Goal: Task Accomplishment & Management: Complete application form

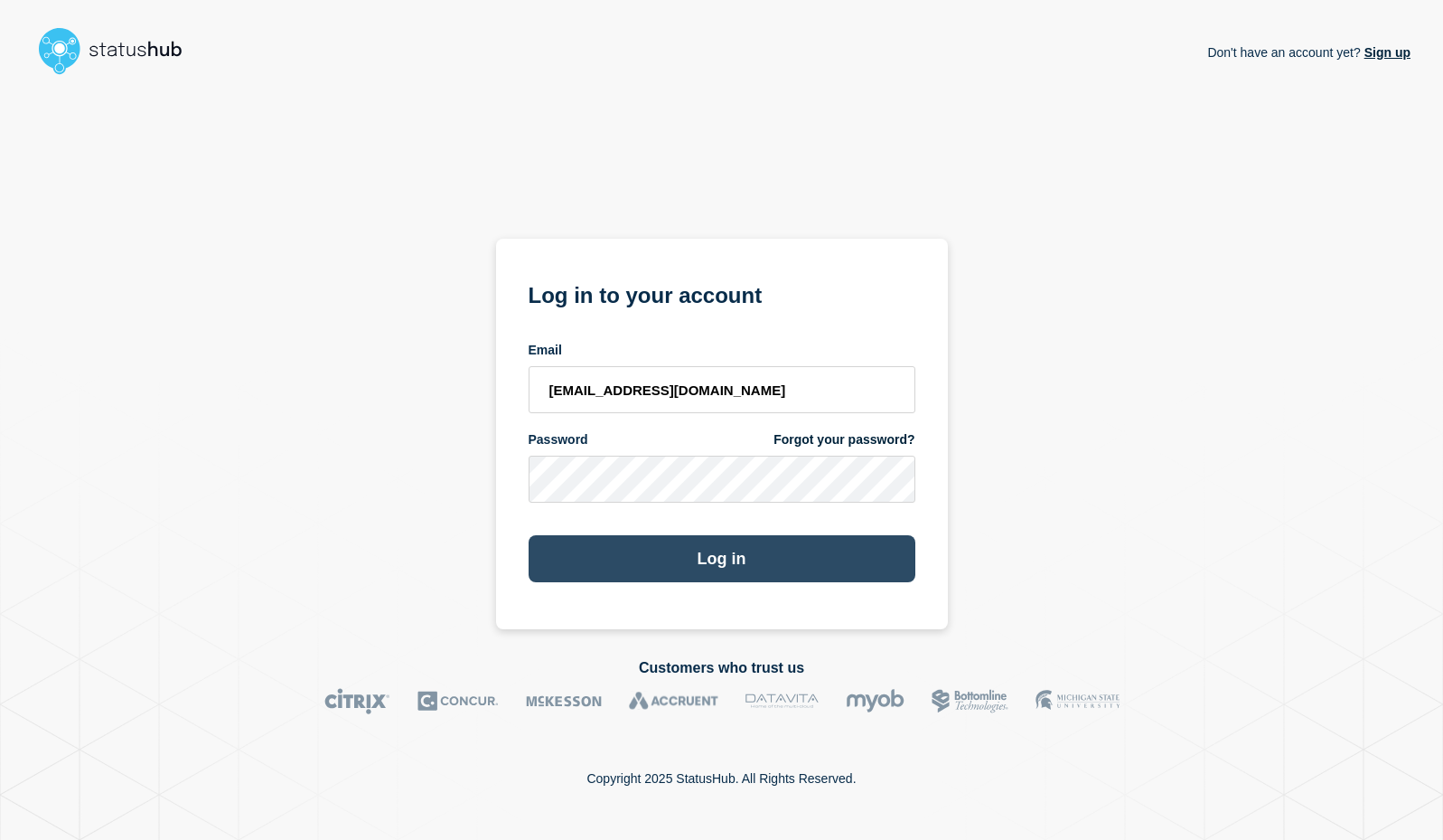
click at [730, 558] on button "Log in" at bounding box center [722, 558] width 387 height 47
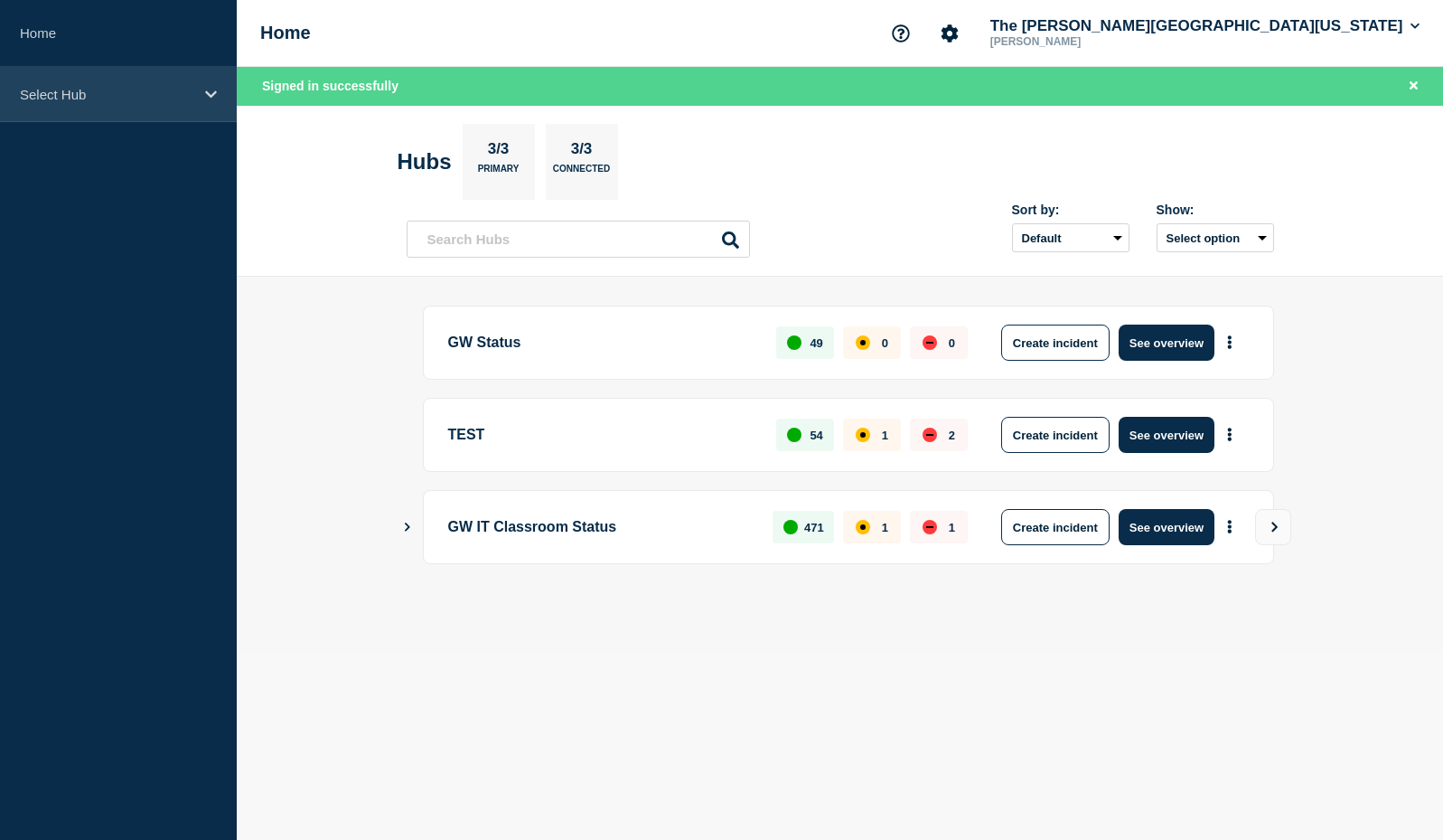
drag, startPoint x: 79, startPoint y: 79, endPoint x: 89, endPoint y: 108, distance: 30.7
click at [79, 79] on div "Select Hub" at bounding box center [119, 94] width 237 height 55
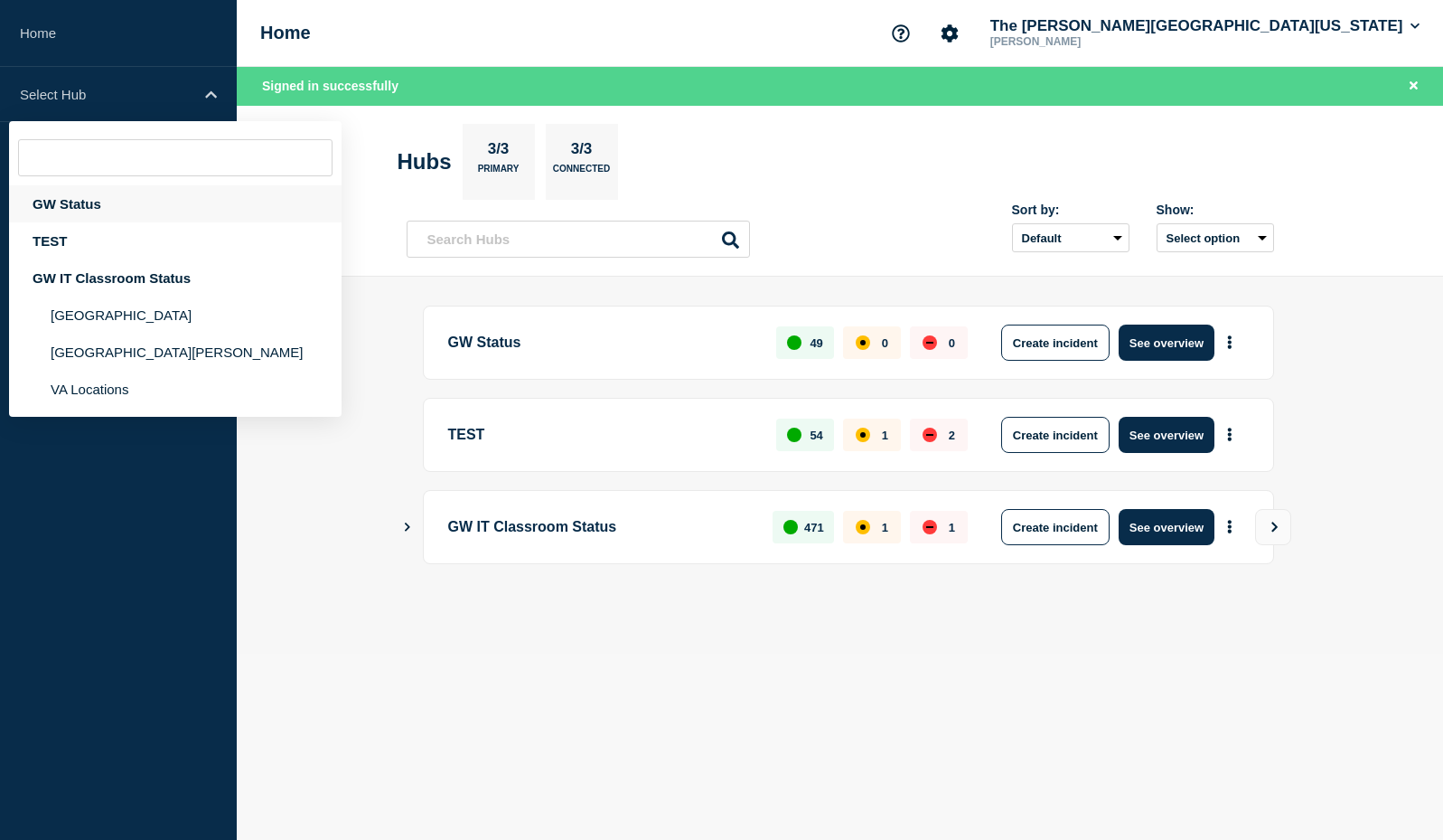
click at [85, 192] on div "GW Status" at bounding box center [175, 204] width 333 height 37
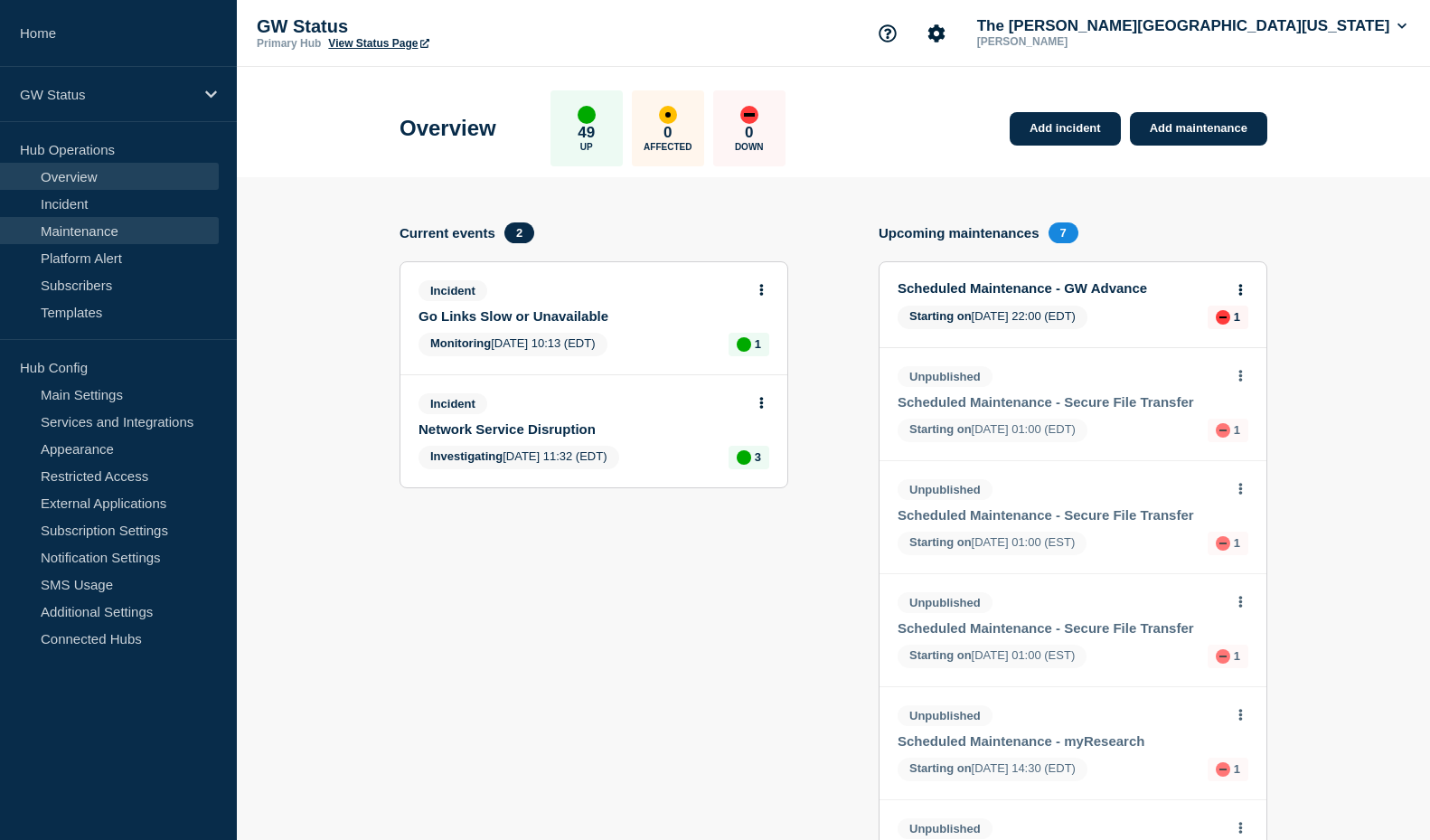
click at [86, 230] on link "Maintenance" at bounding box center [109, 230] width 219 height 27
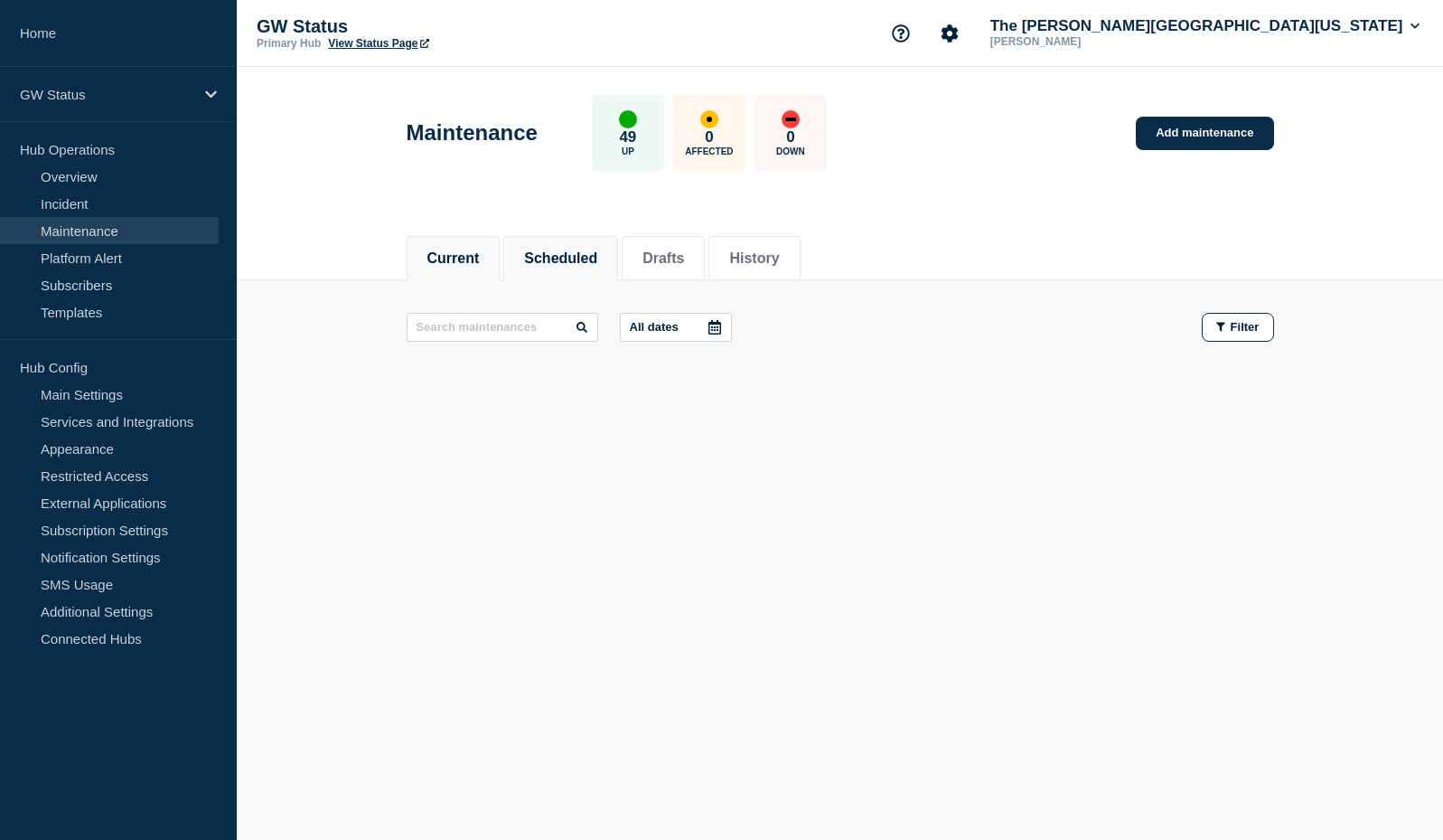
click at [590, 250] on button "Scheduled" at bounding box center [560, 258] width 73 height 17
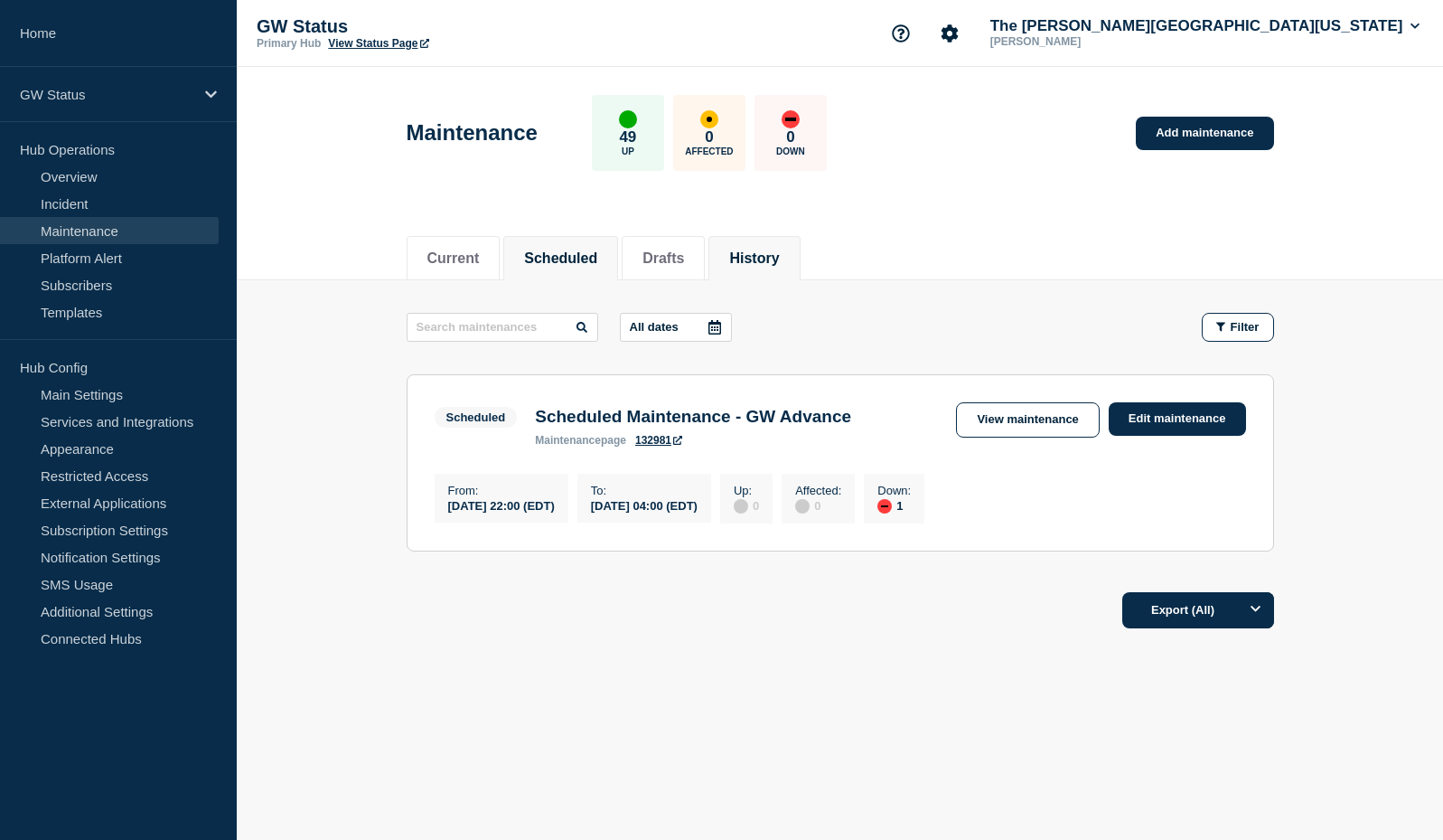
click at [779, 258] on button "History" at bounding box center [754, 258] width 50 height 17
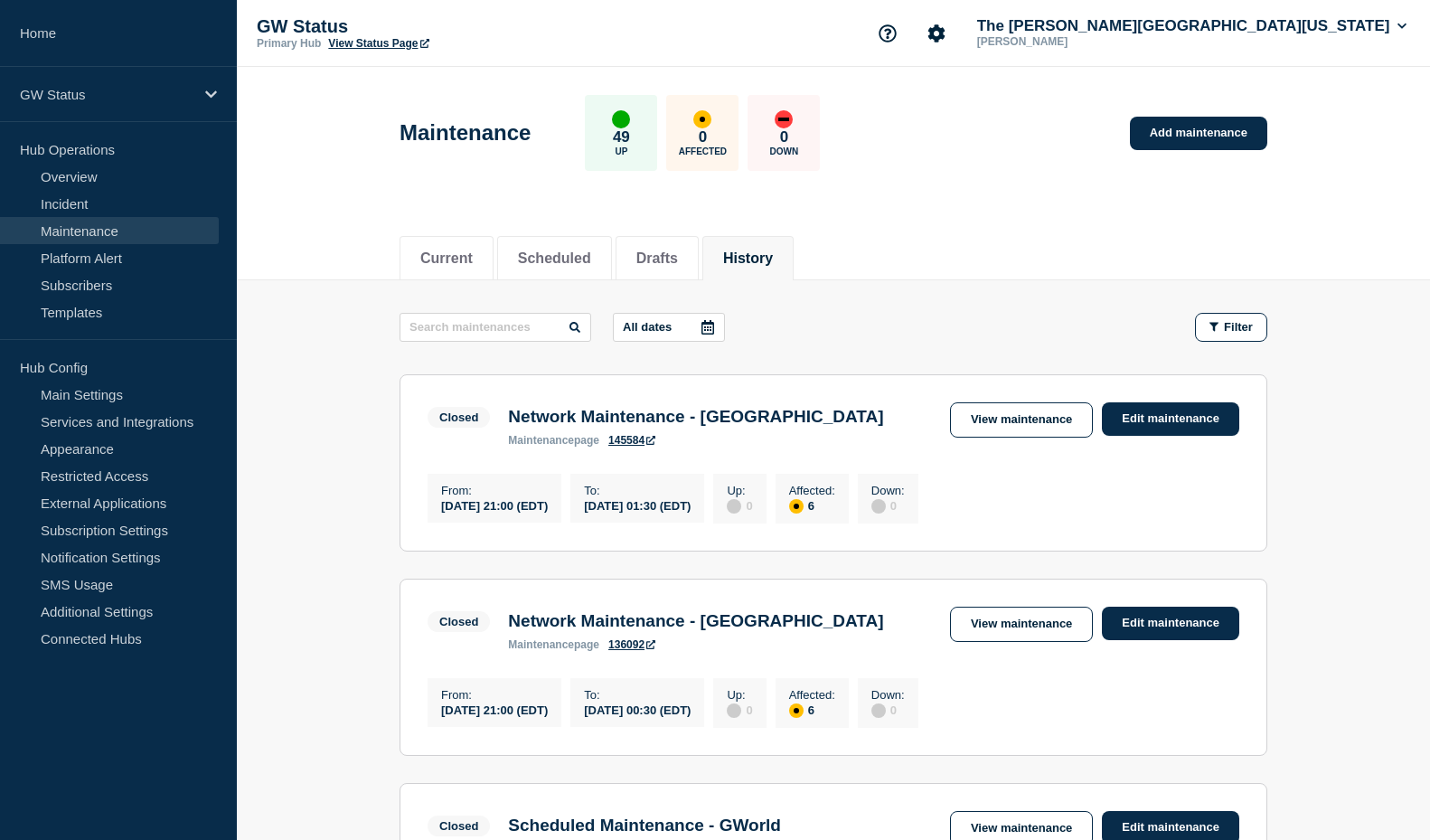
drag, startPoint x: 585, startPoint y: 447, endPoint x: 508, endPoint y: 423, distance: 80.7
click at [508, 423] on h3 "Network Maintenance - [GEOGRAPHIC_DATA]" at bounding box center [696, 416] width 375 height 19
copy h3 "Network Maintenance - [GEOGRAPHIC_DATA]"
click at [1044, 405] on link "View maintenance" at bounding box center [1021, 420] width 143 height 35
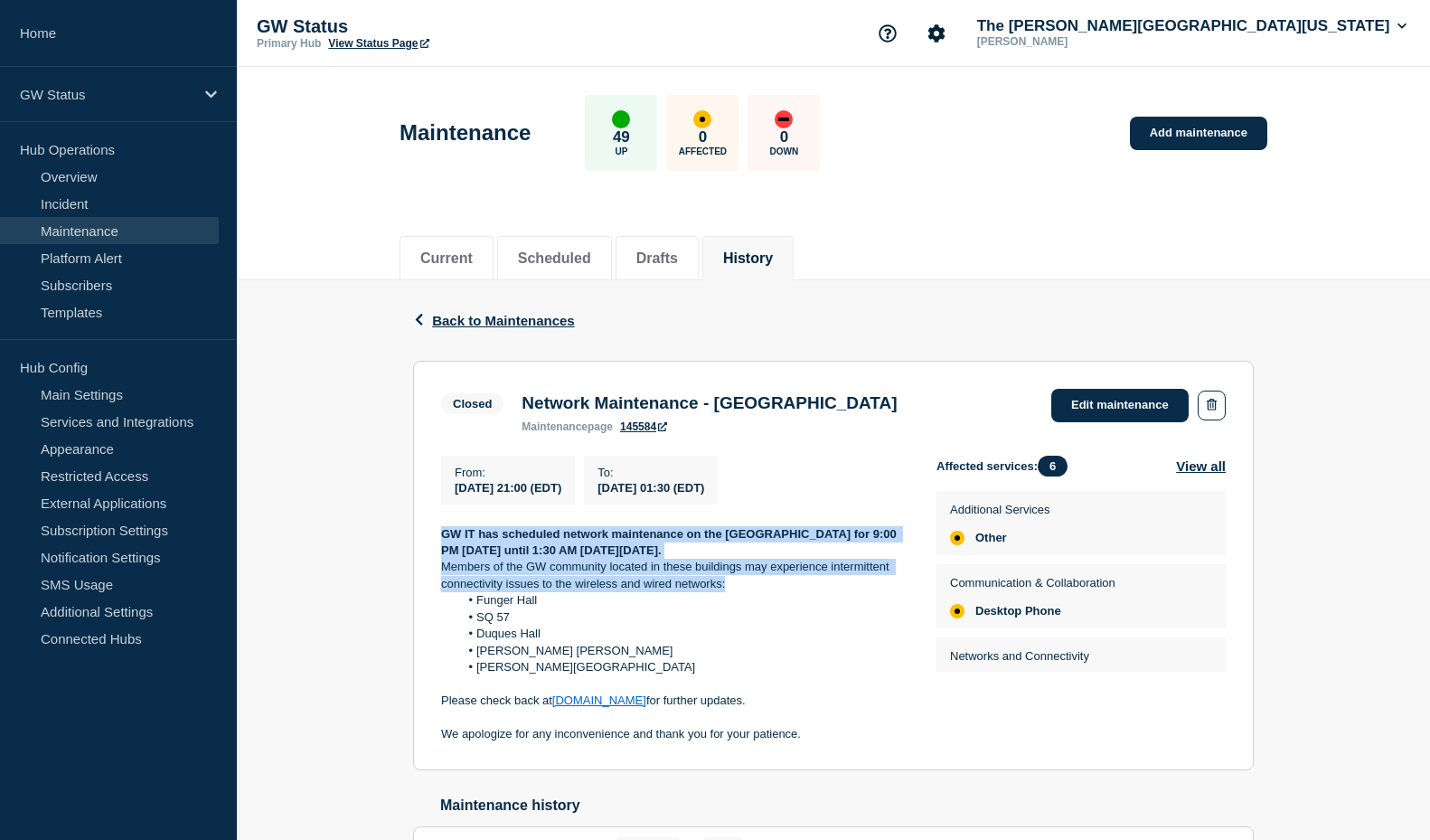
drag, startPoint x: 737, startPoint y: 593, endPoint x: 439, endPoint y: 533, distance: 304.0
click at [439, 533] on section "Closed Network Maintenance - Foggy Bottom Campus maintenance page 145584 Edit m…" at bounding box center [834, 566] width 840 height 410
copy div "GW IT has scheduled network maintenance on the [GEOGRAPHIC_DATA] for 9:00 PM [D…"
click at [530, 315] on span "Back to Maintenances" at bounding box center [503, 321] width 143 height 16
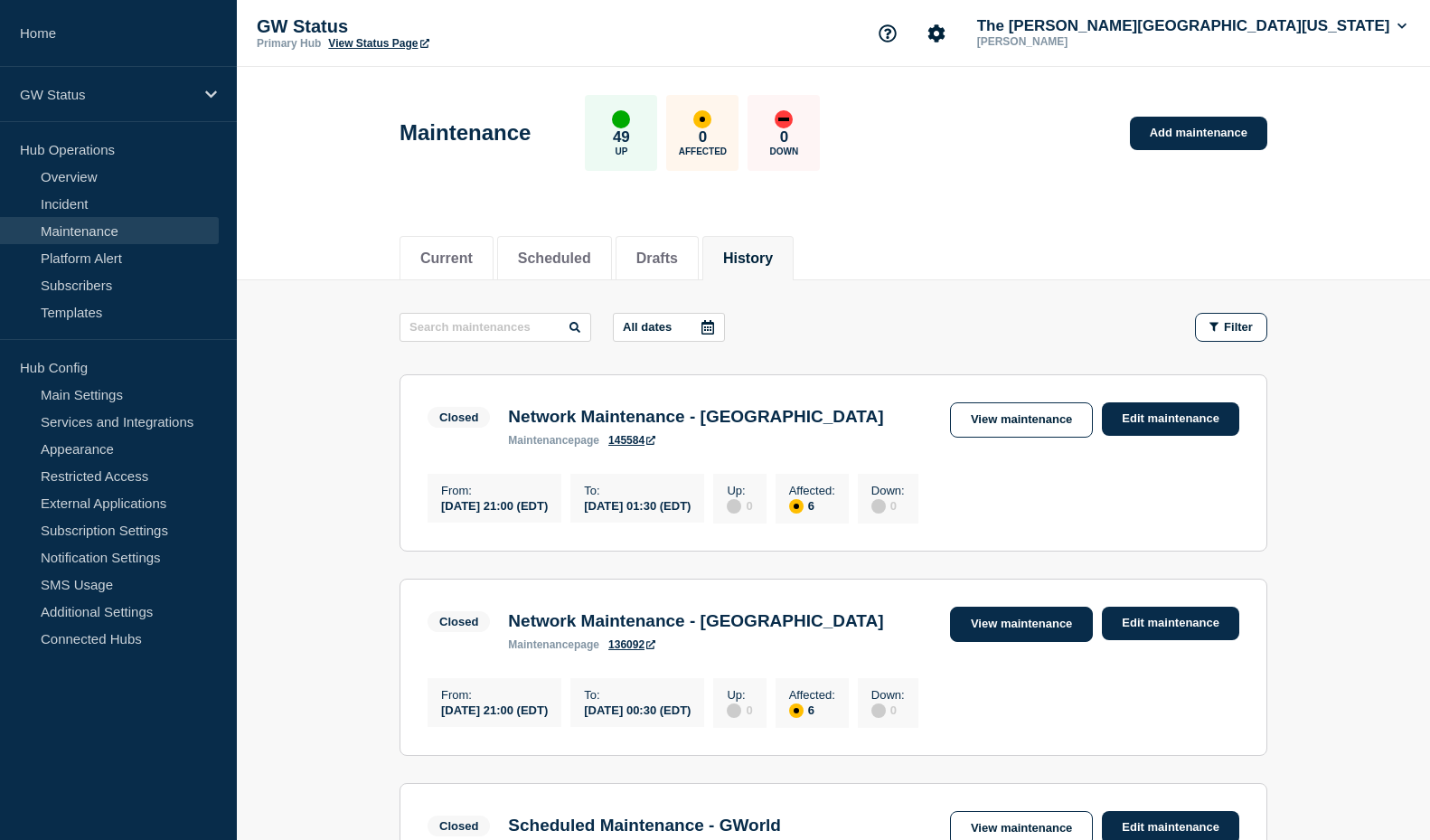
click at [1057, 642] on link "View maintenance" at bounding box center [1021, 624] width 143 height 35
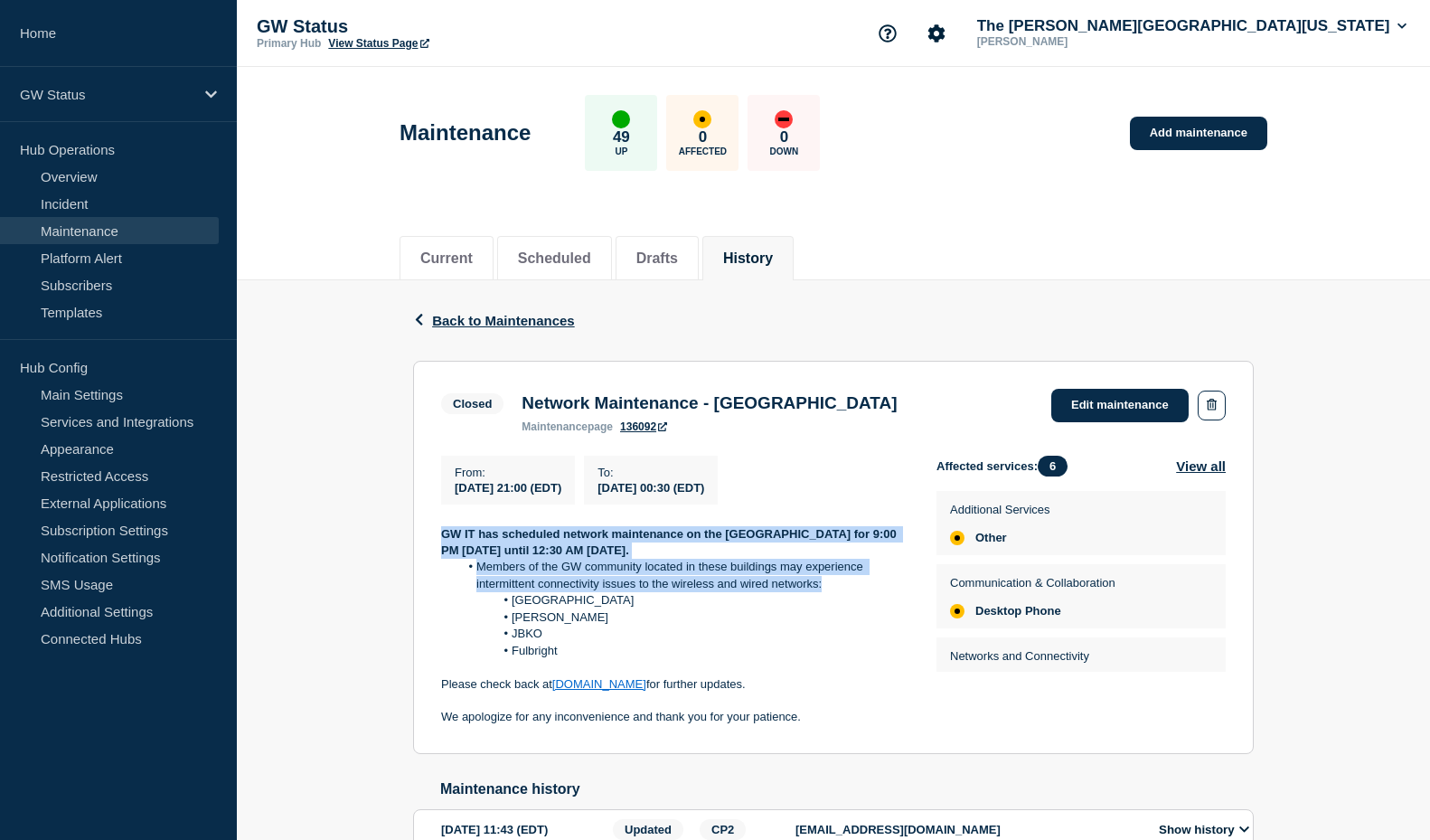
drag, startPoint x: 822, startPoint y: 592, endPoint x: 438, endPoint y: 543, distance: 387.1
click at [438, 543] on section "Closed Network Maintenance - [GEOGRAPHIC_DATA] Campus maintenance page 136092 E…" at bounding box center [834, 557] width 840 height 393
copy div "GW IT has scheduled network maintenance on the [GEOGRAPHIC_DATA] for 9:00 PM [D…"
click at [1200, 124] on link "Add maintenance" at bounding box center [1198, 133] width 137 height 33
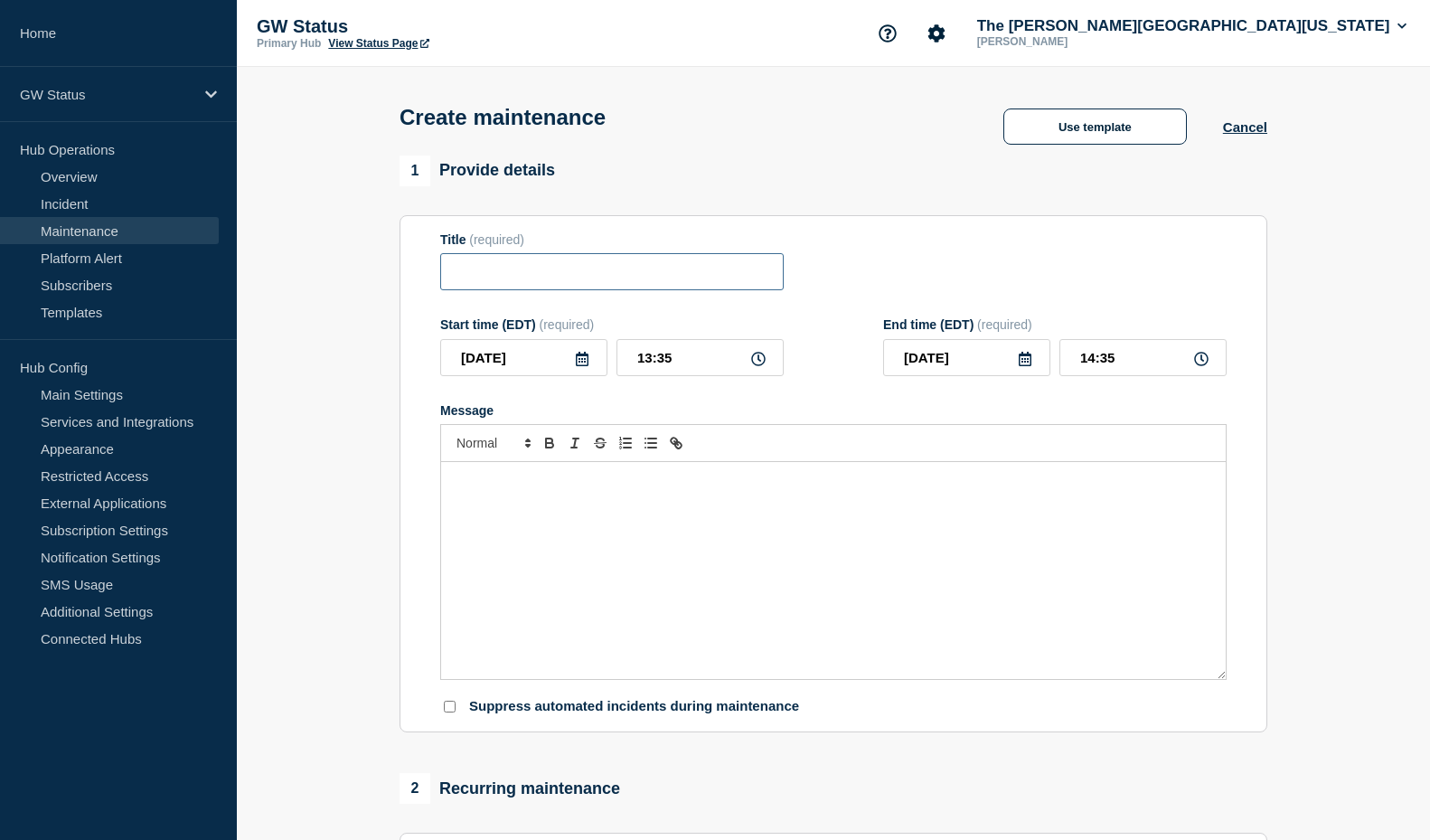
click at [558, 276] on input "Title" at bounding box center [612, 271] width 343 height 37
paste input "Network Maintenance - [US_STATE] Campus (VSTC)"
type input "Network Maintenance - [US_STATE] Campus (VSTC)"
click at [585, 364] on icon at bounding box center [582, 359] width 13 height 15
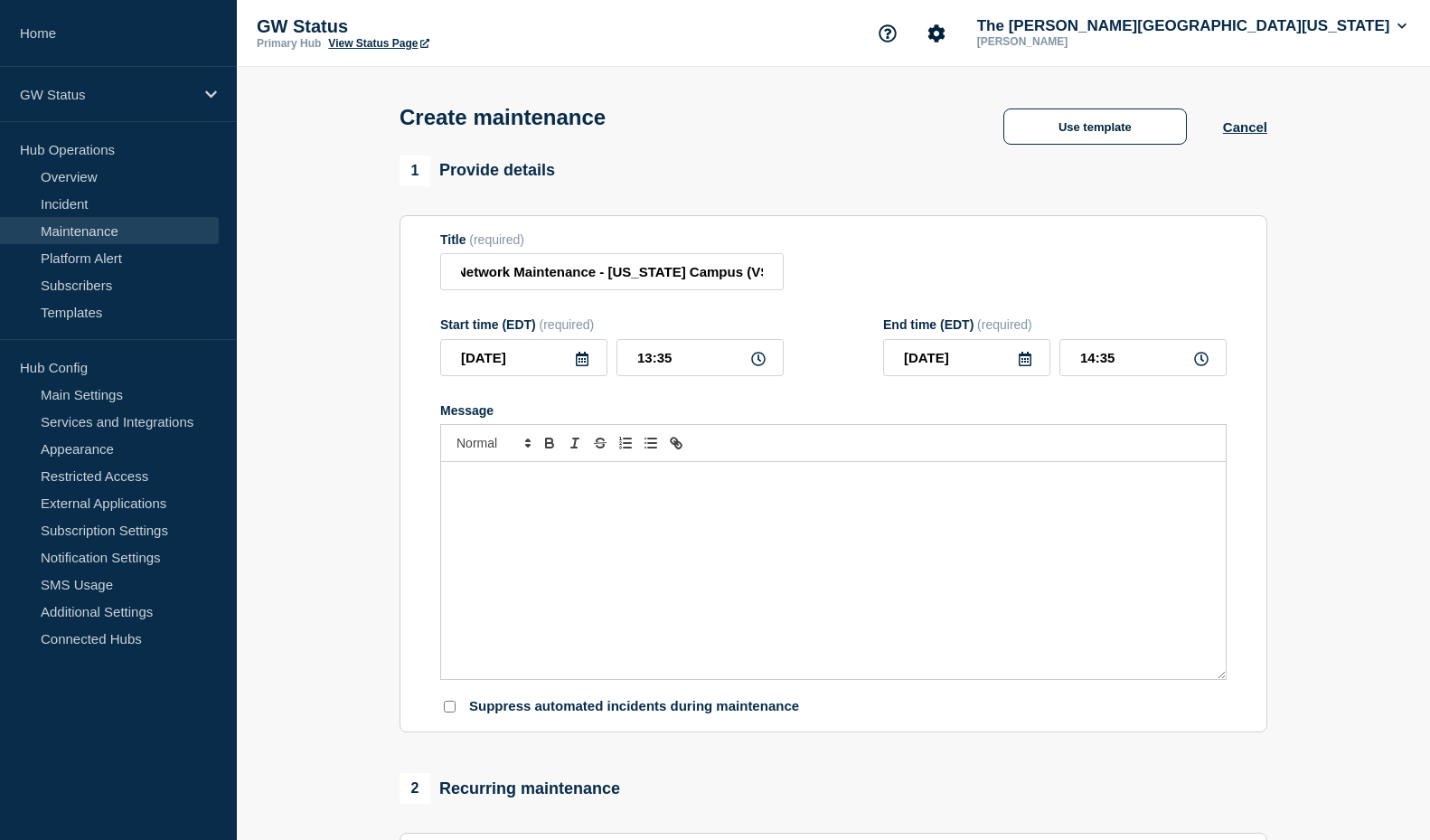
scroll to position [0, 0]
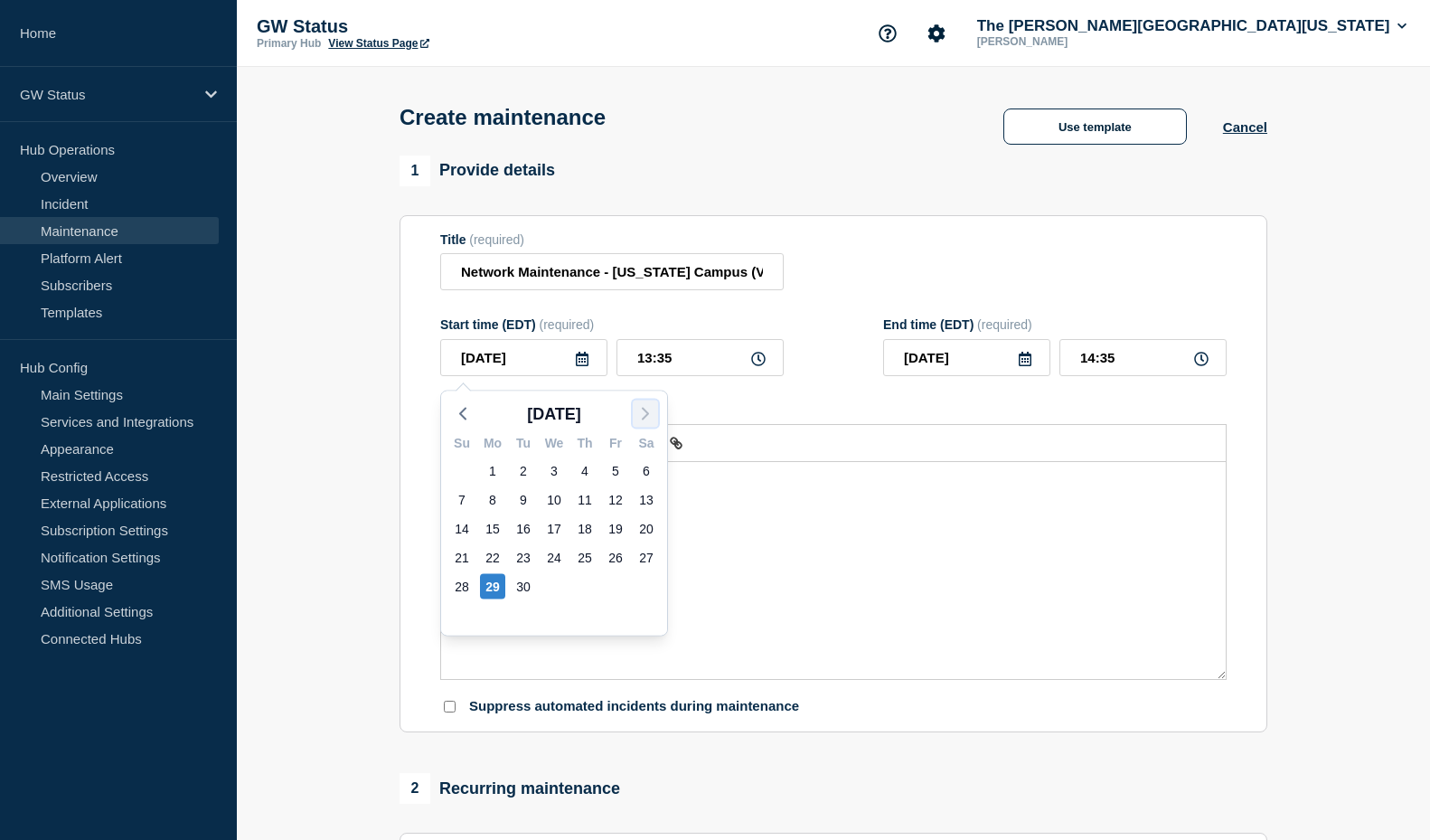
click at [642, 410] on icon "button" at bounding box center [646, 414] width 21 height 21
click at [646, 471] on div "4" at bounding box center [647, 471] width 25 height 25
type input "[DATE]"
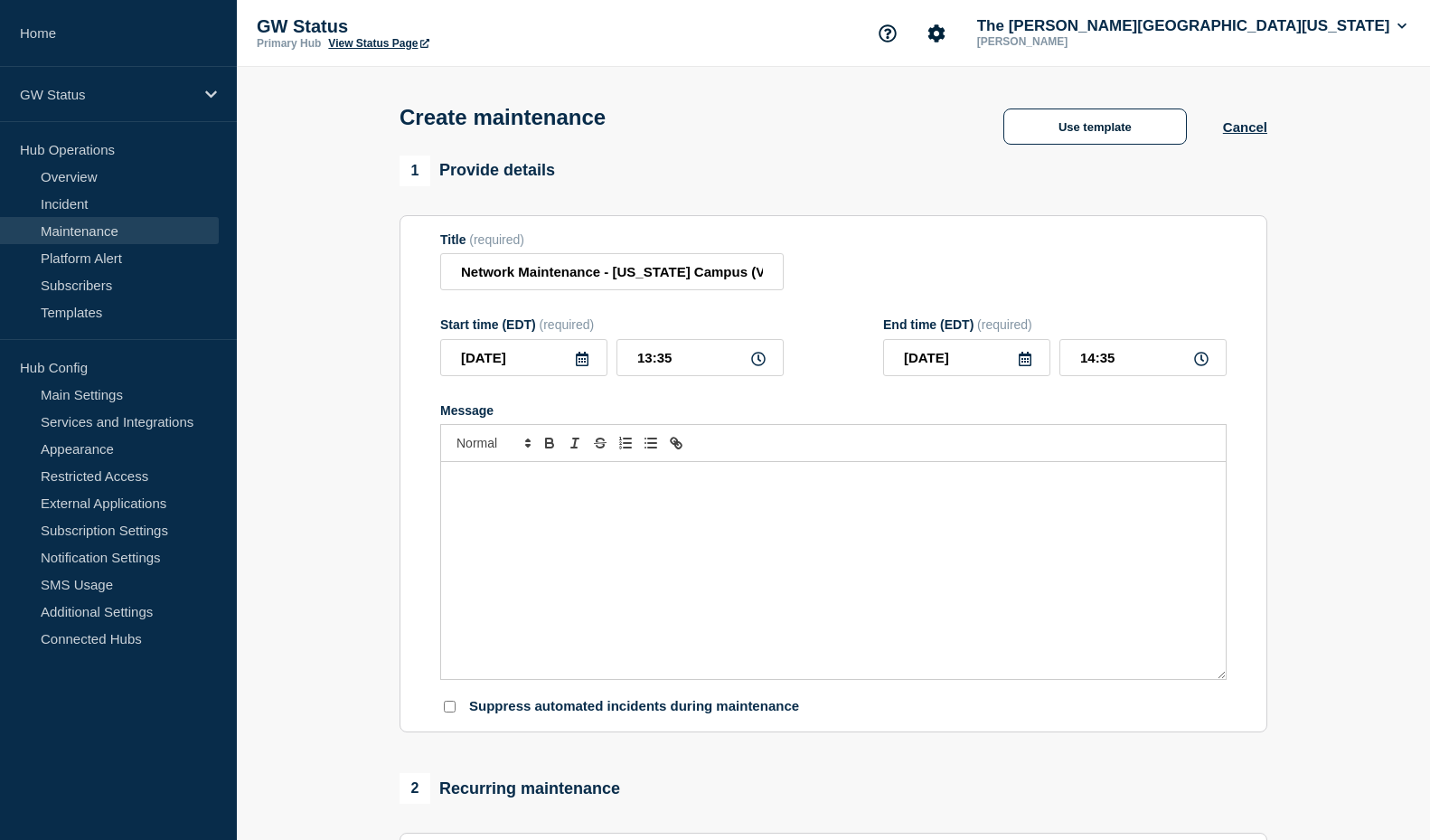
click at [1024, 360] on icon at bounding box center [1025, 359] width 13 height 15
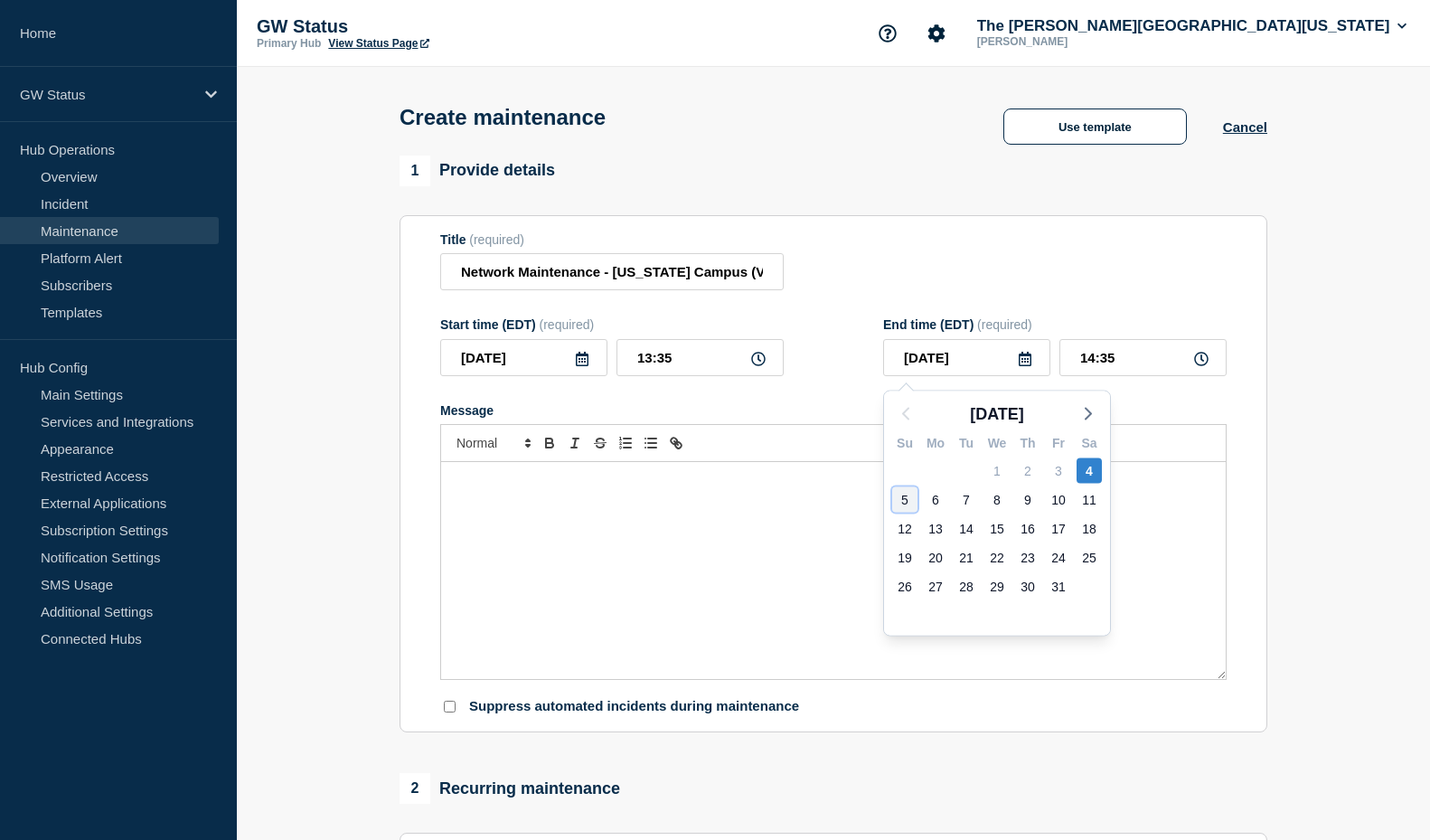
click at [904, 497] on div "5" at bounding box center [905, 500] width 25 height 25
type input "[DATE]"
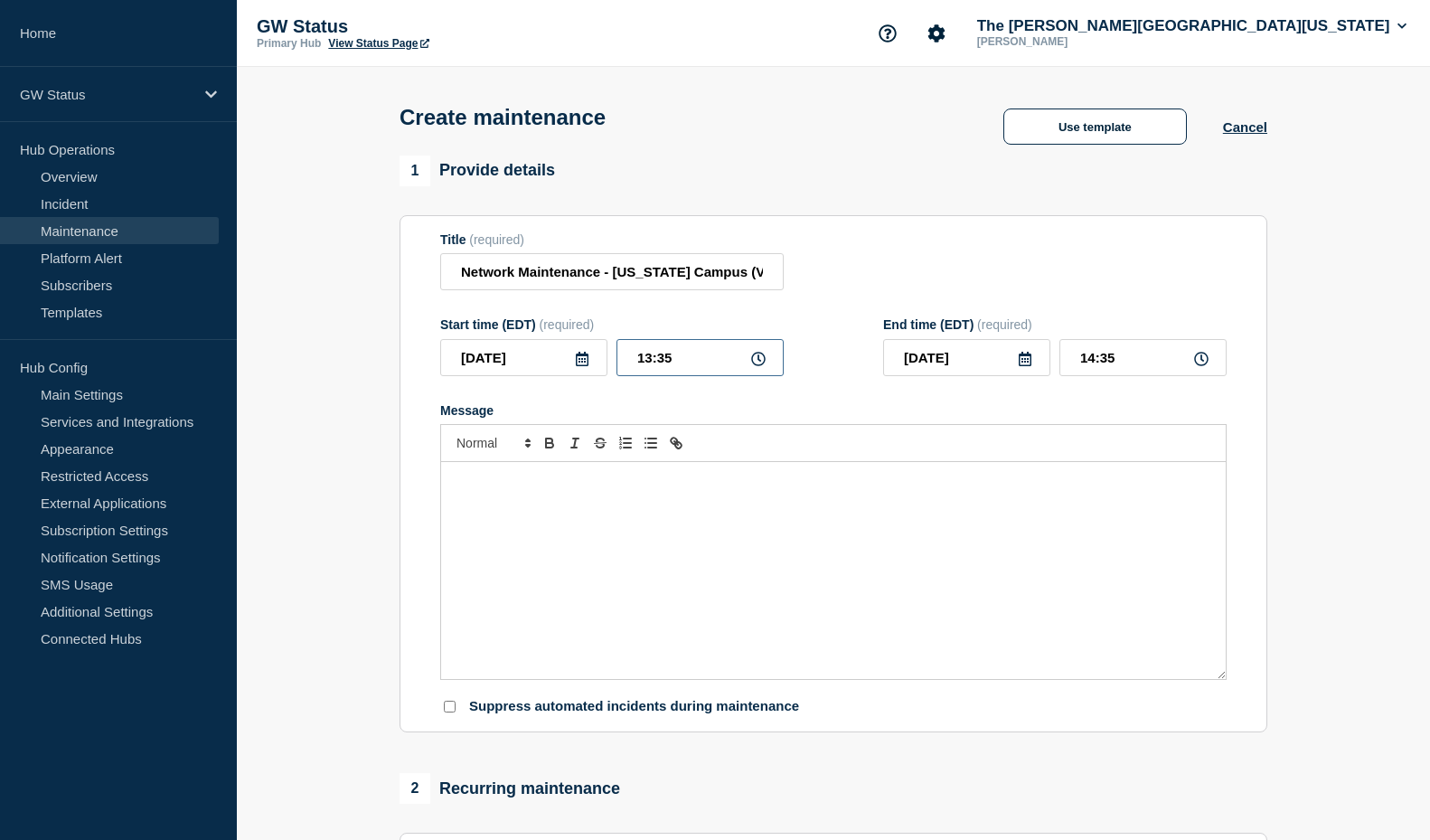
drag, startPoint x: 683, startPoint y: 357, endPoint x: 596, endPoint y: 354, distance: 87.1
click at [596, 354] on div "[DATE] 13:35" at bounding box center [612, 358] width 343 height 37
type input "21:00"
drag, startPoint x: 1124, startPoint y: 366, endPoint x: 1048, endPoint y: 361, distance: 76.2
click at [1055, 362] on div "[DATE] 22:00" at bounding box center [1055, 358] width 343 height 37
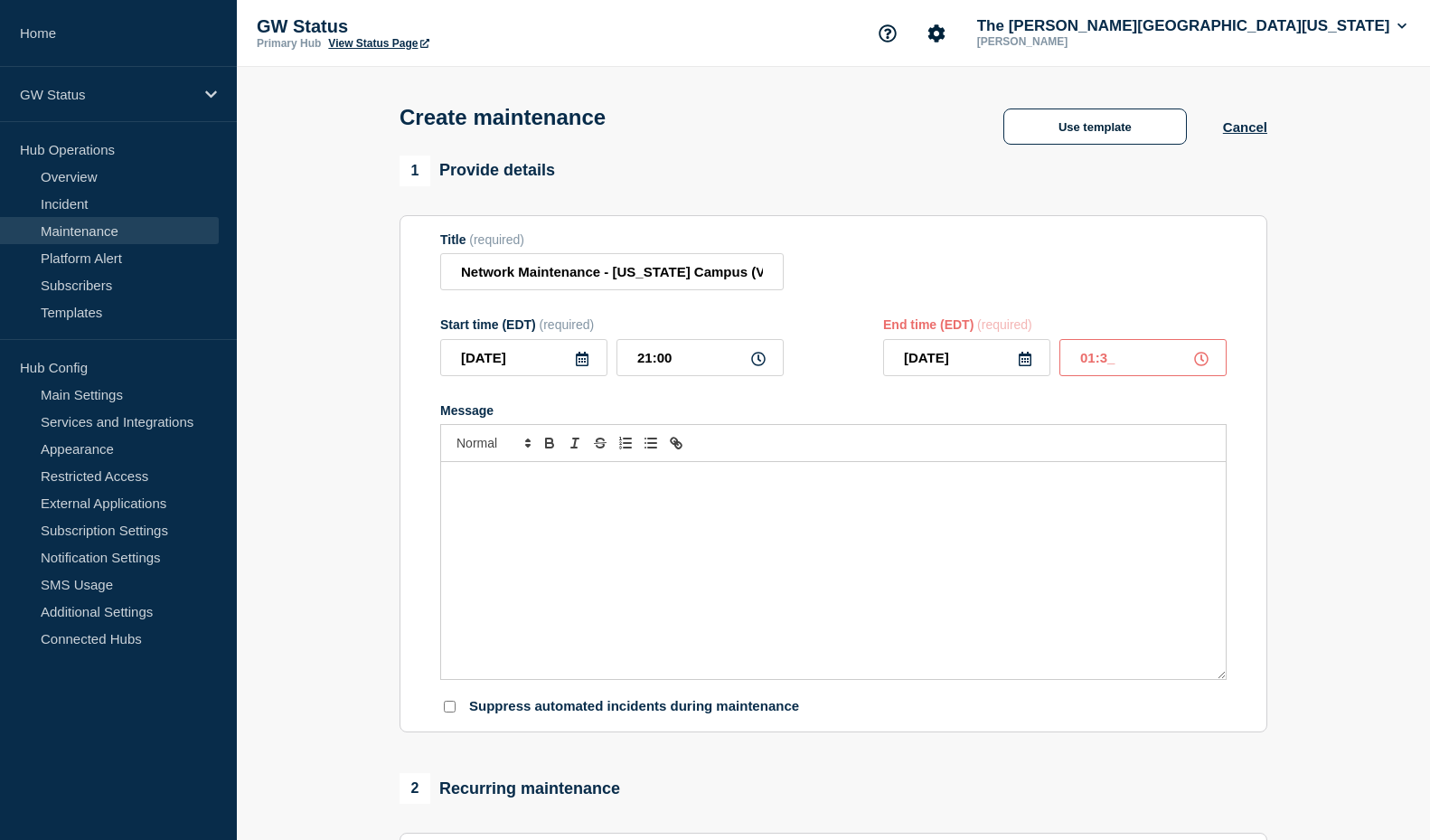
type input "01:30"
click at [948, 560] on div "Message" at bounding box center [834, 570] width 785 height 217
click at [1037, 128] on button "Use template" at bounding box center [1095, 126] width 184 height 36
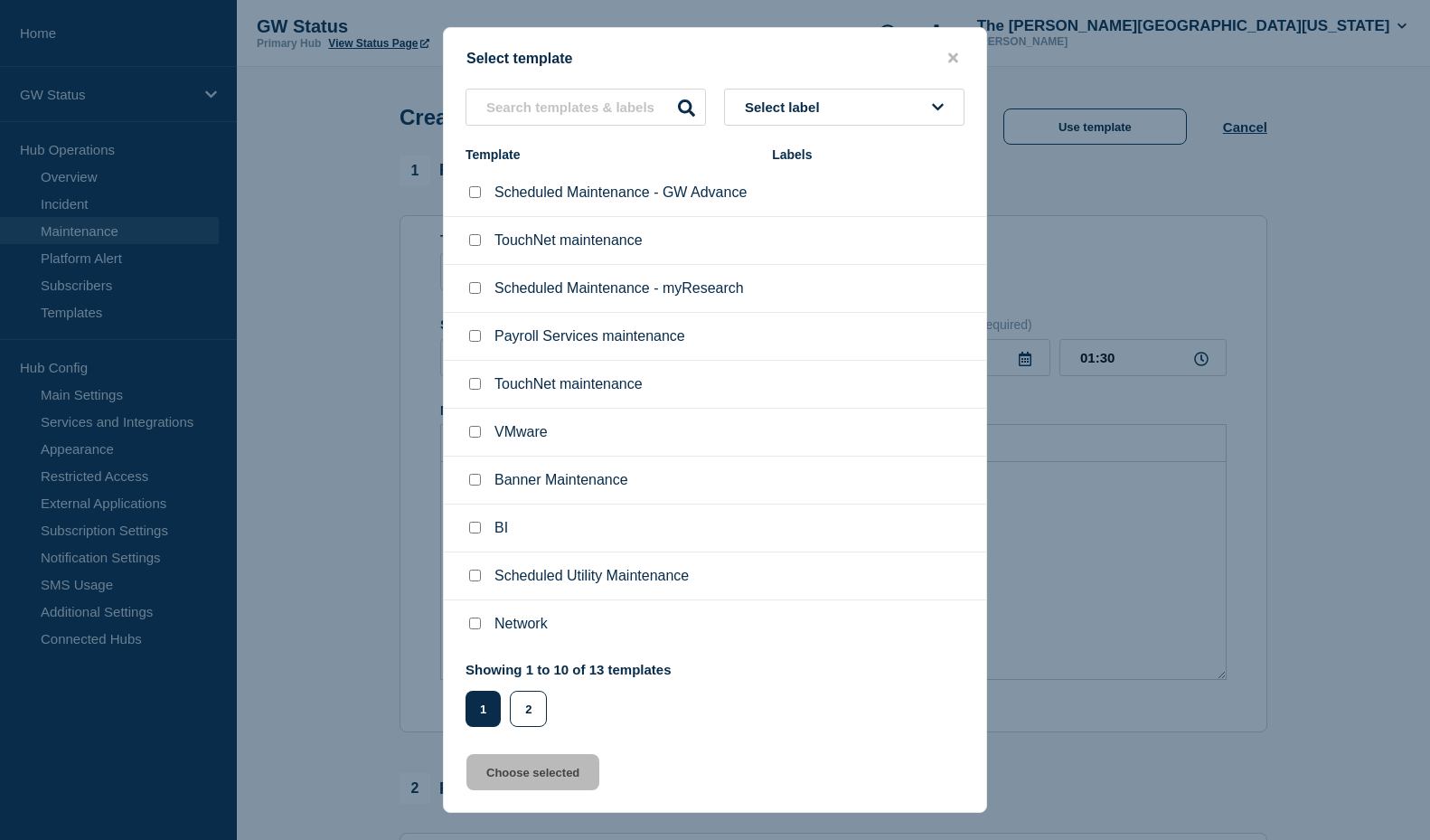
click at [475, 629] on input "Network checkbox" at bounding box center [475, 623] width 12 height 12
checkbox input "true"
click at [526, 776] on button "Choose selected" at bounding box center [533, 771] width 133 height 36
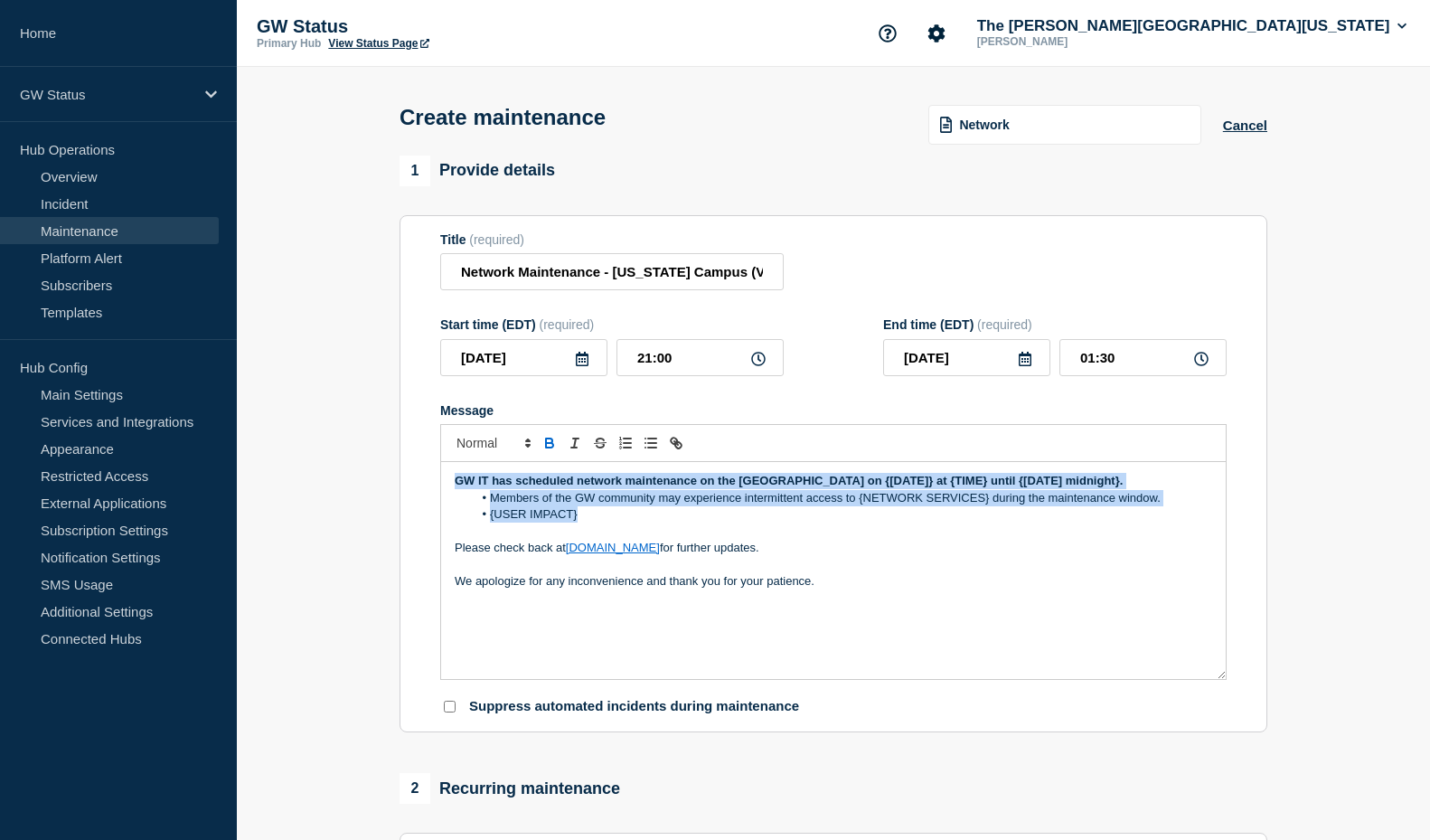
drag, startPoint x: 584, startPoint y: 542, endPoint x: 435, endPoint y: 481, distance: 161.0
click at [435, 481] on section "Title (required) Network Maintenance - [US_STATE] Campus (VSTC) Start time (EDT…" at bounding box center [834, 473] width 868 height 518
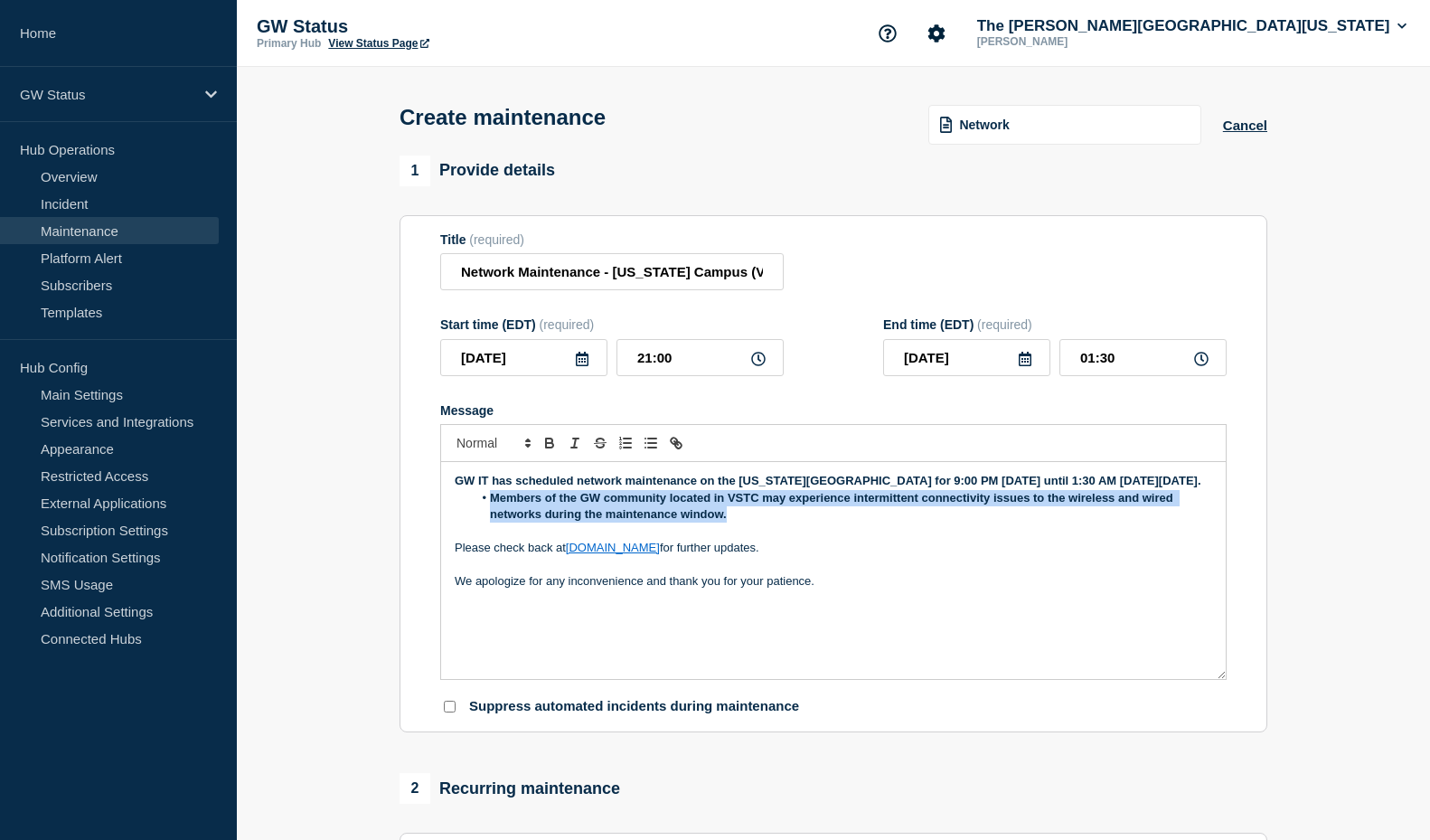
drag, startPoint x: 750, startPoint y: 538, endPoint x: 462, endPoint y: 519, distance: 288.6
click at [462, 519] on ol "Members of the GW community located in VSTC may experience intermittent connect…" at bounding box center [834, 507] width 758 height 33
click at [546, 442] on icon "Toggle bold text" at bounding box center [549, 440] width 7 height 5
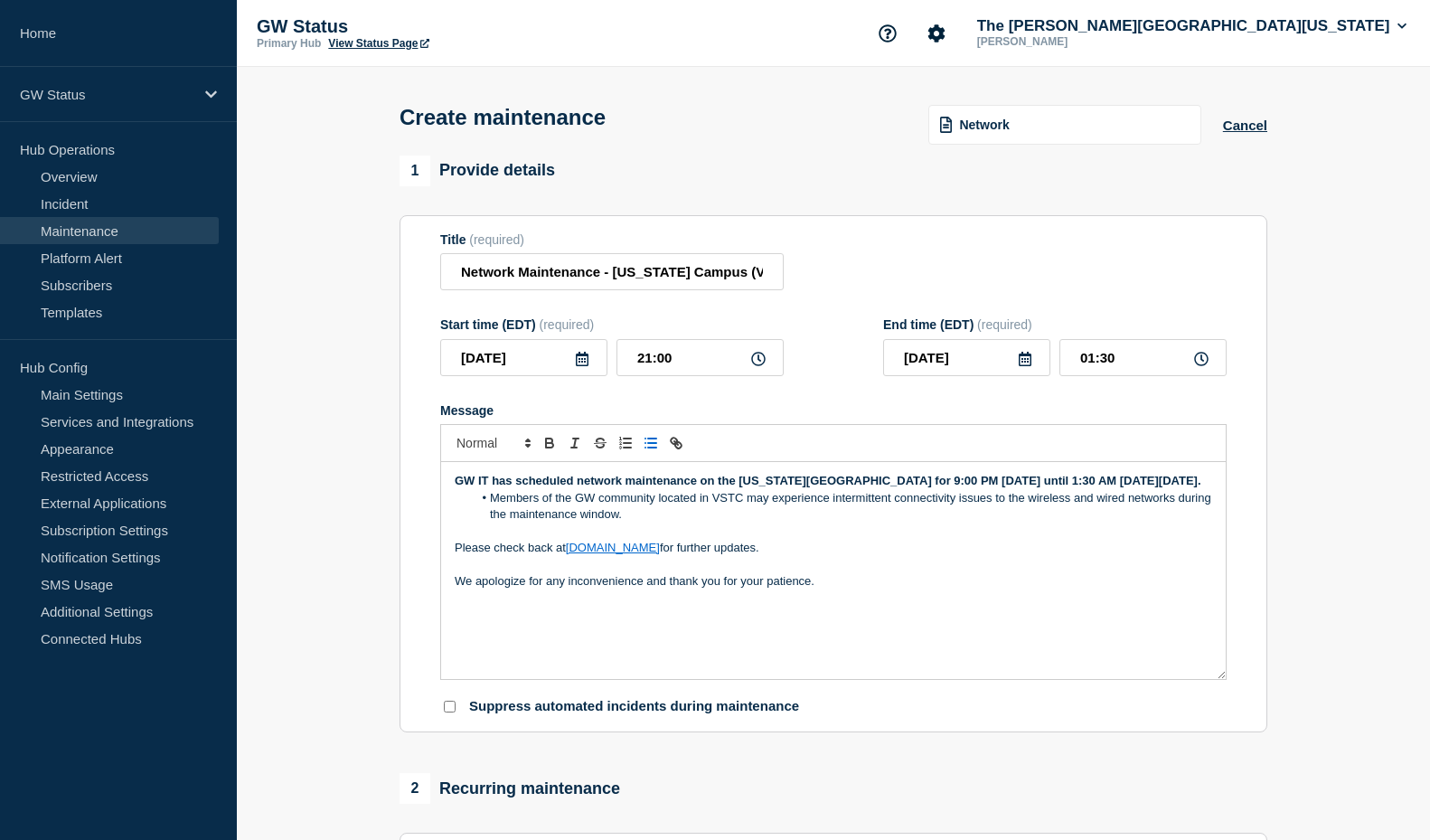
click at [966, 572] on p "Message" at bounding box center [834, 564] width 758 height 17
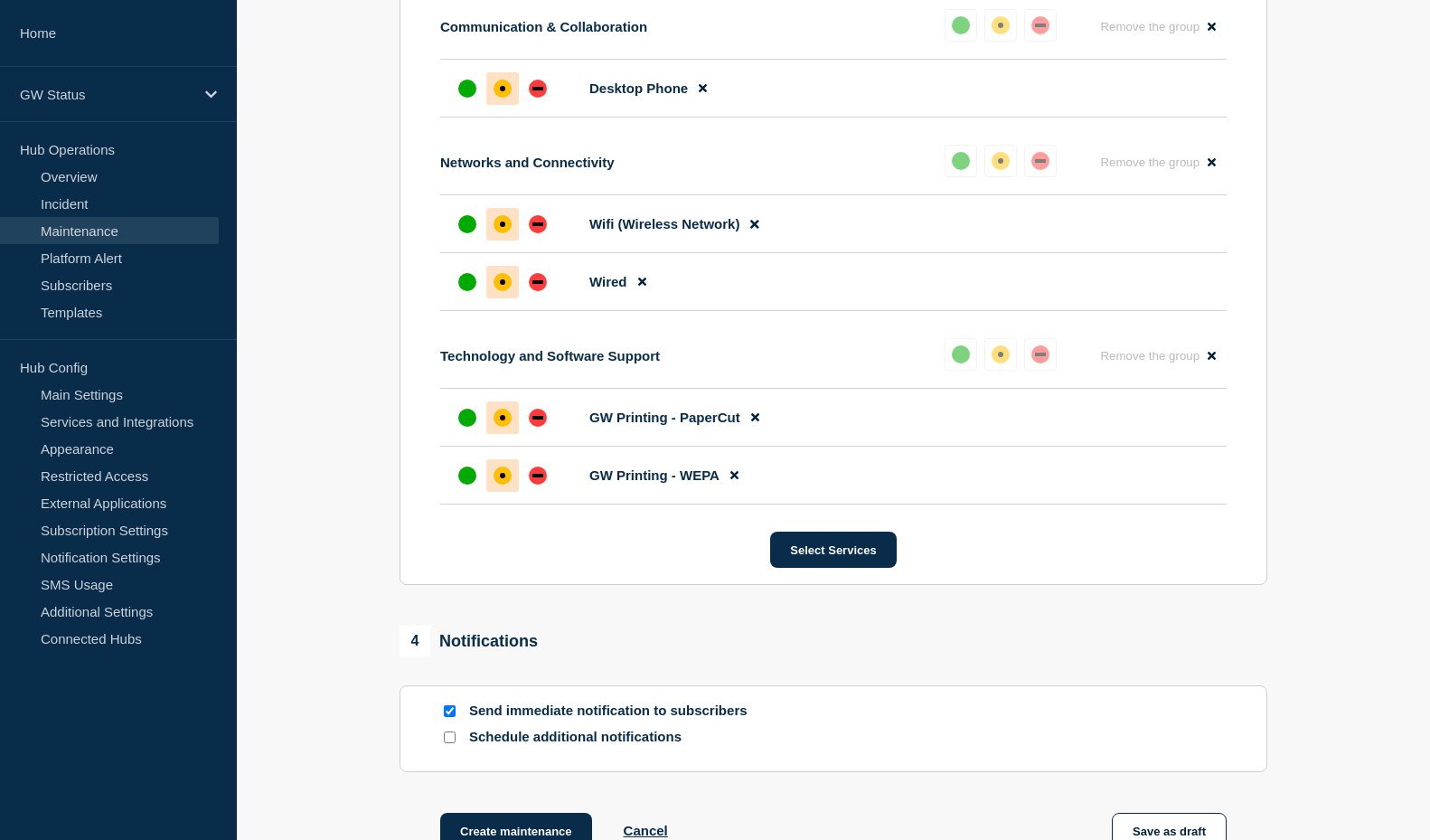
scroll to position [1360, 0]
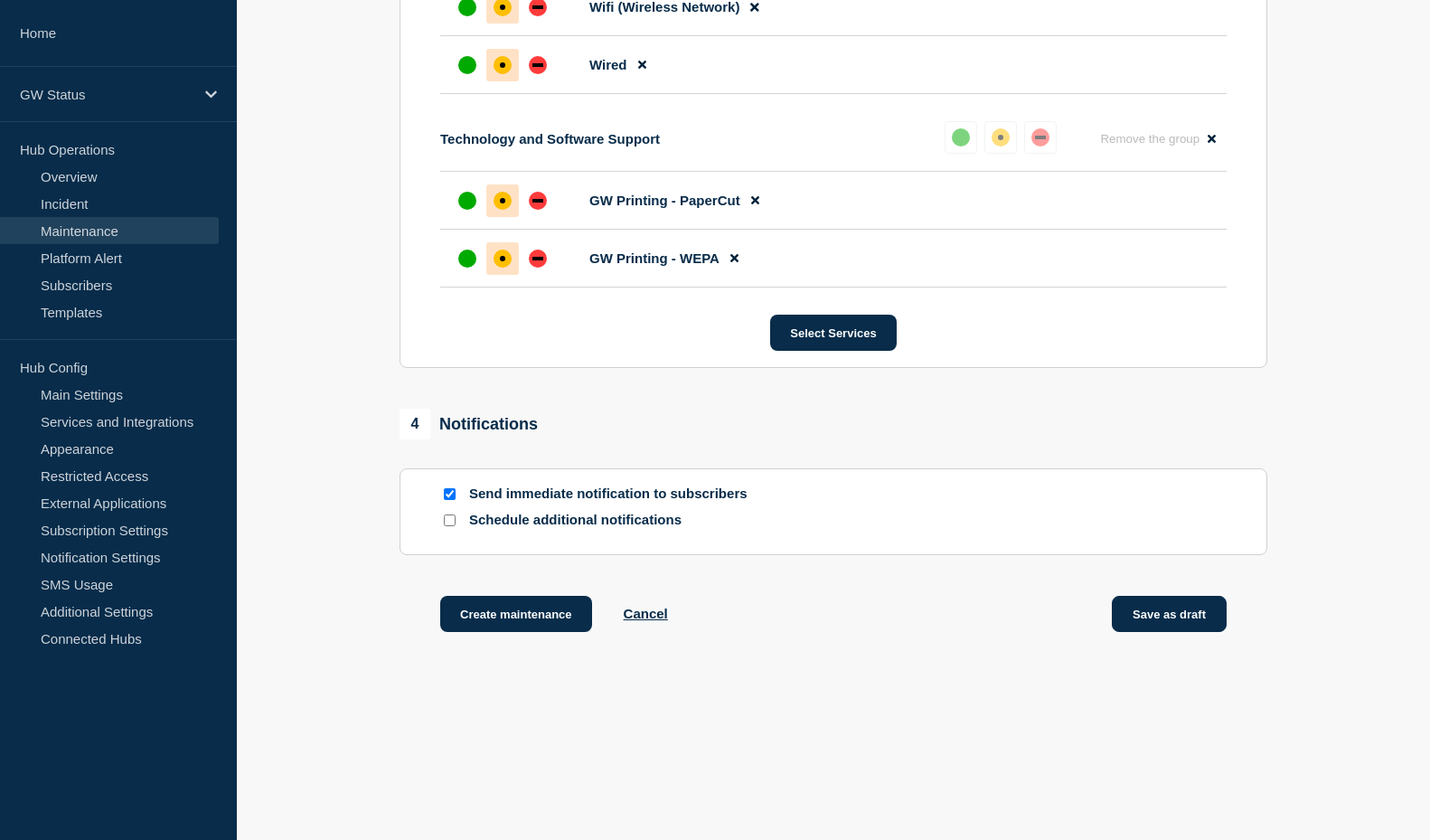
click at [1179, 612] on button "Save as draft" at bounding box center [1169, 613] width 115 height 36
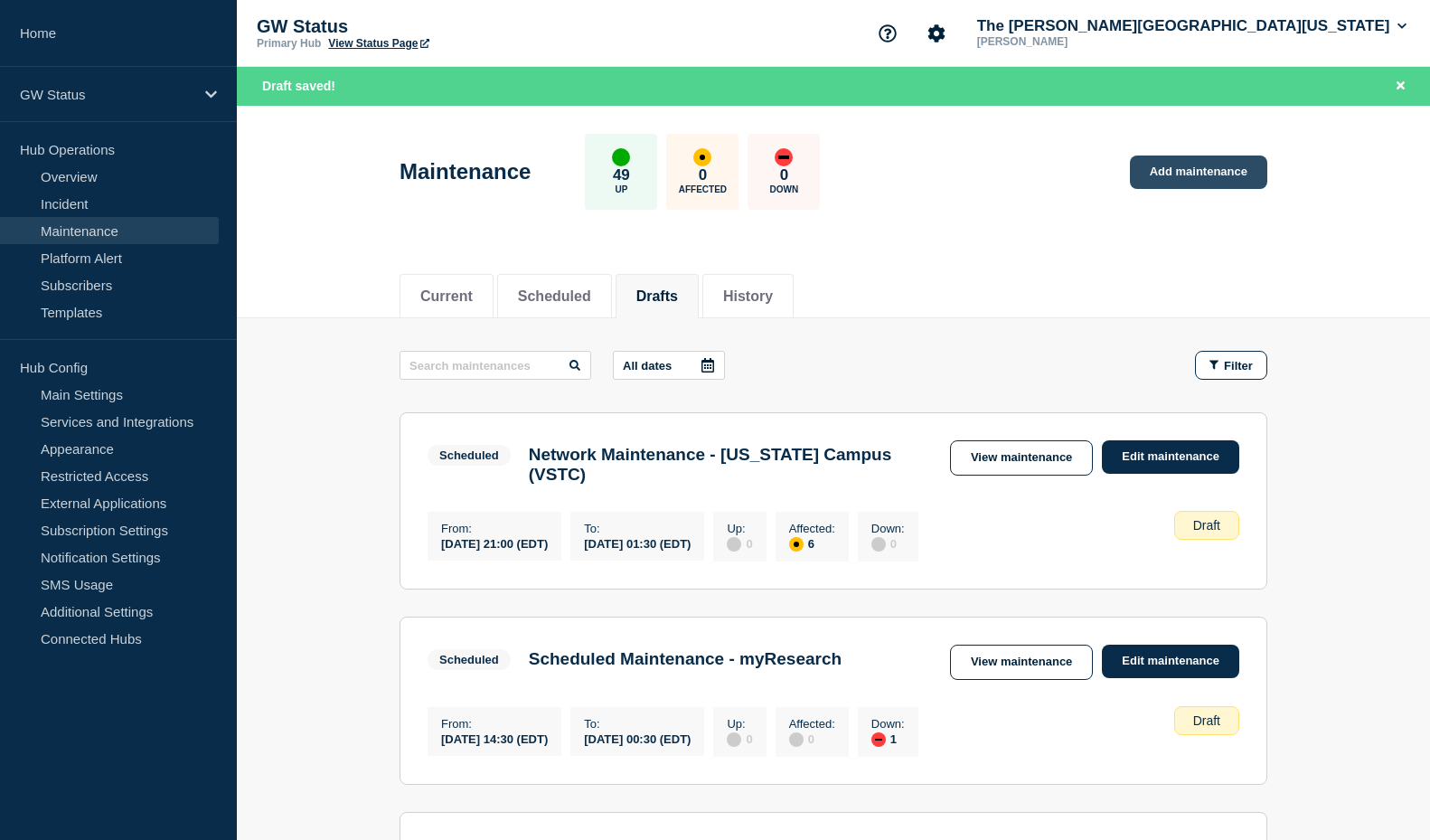
click at [1164, 168] on link "Add maintenance" at bounding box center [1198, 172] width 137 height 33
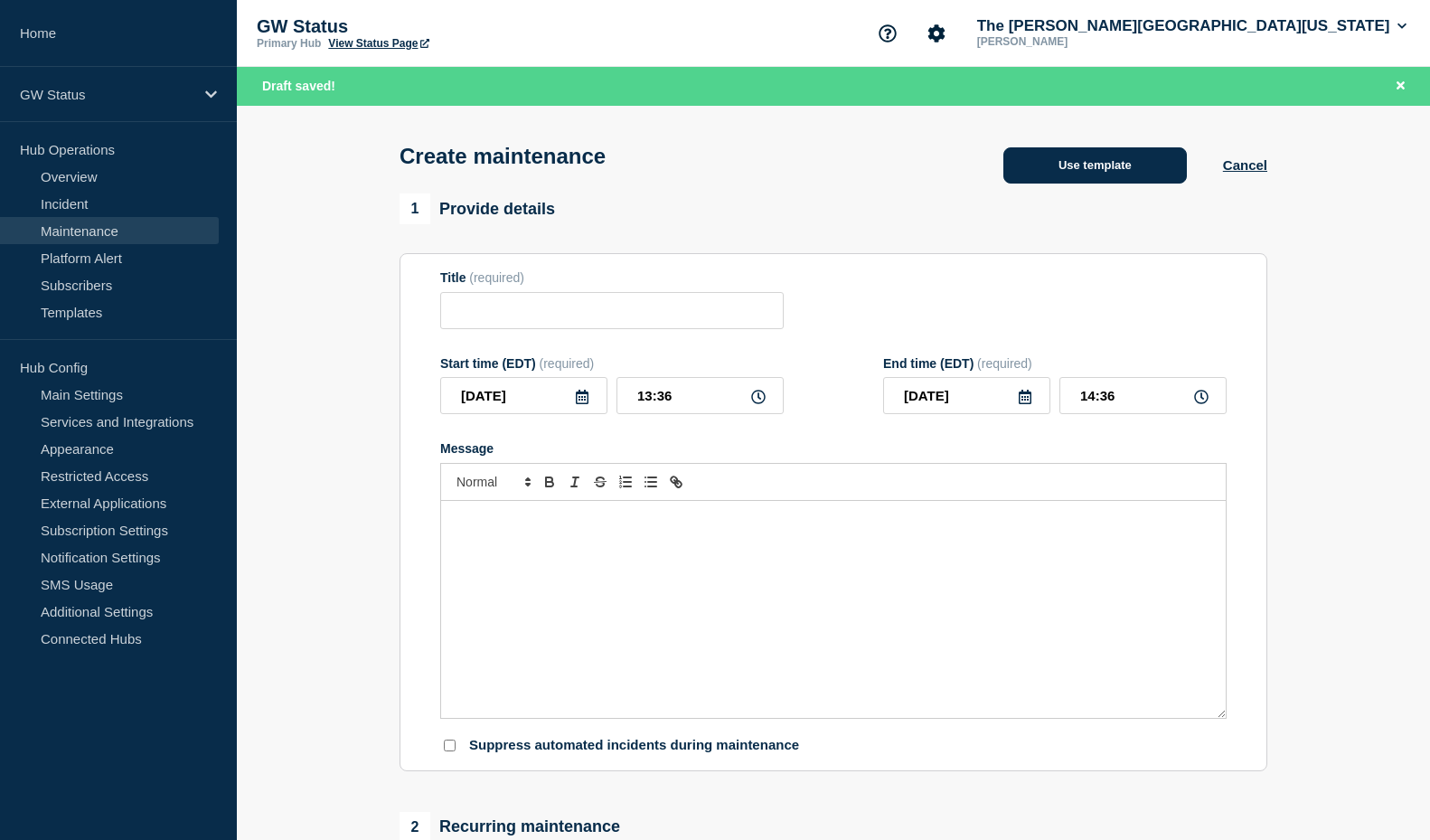
click at [1142, 167] on button "Use template" at bounding box center [1095, 165] width 184 height 36
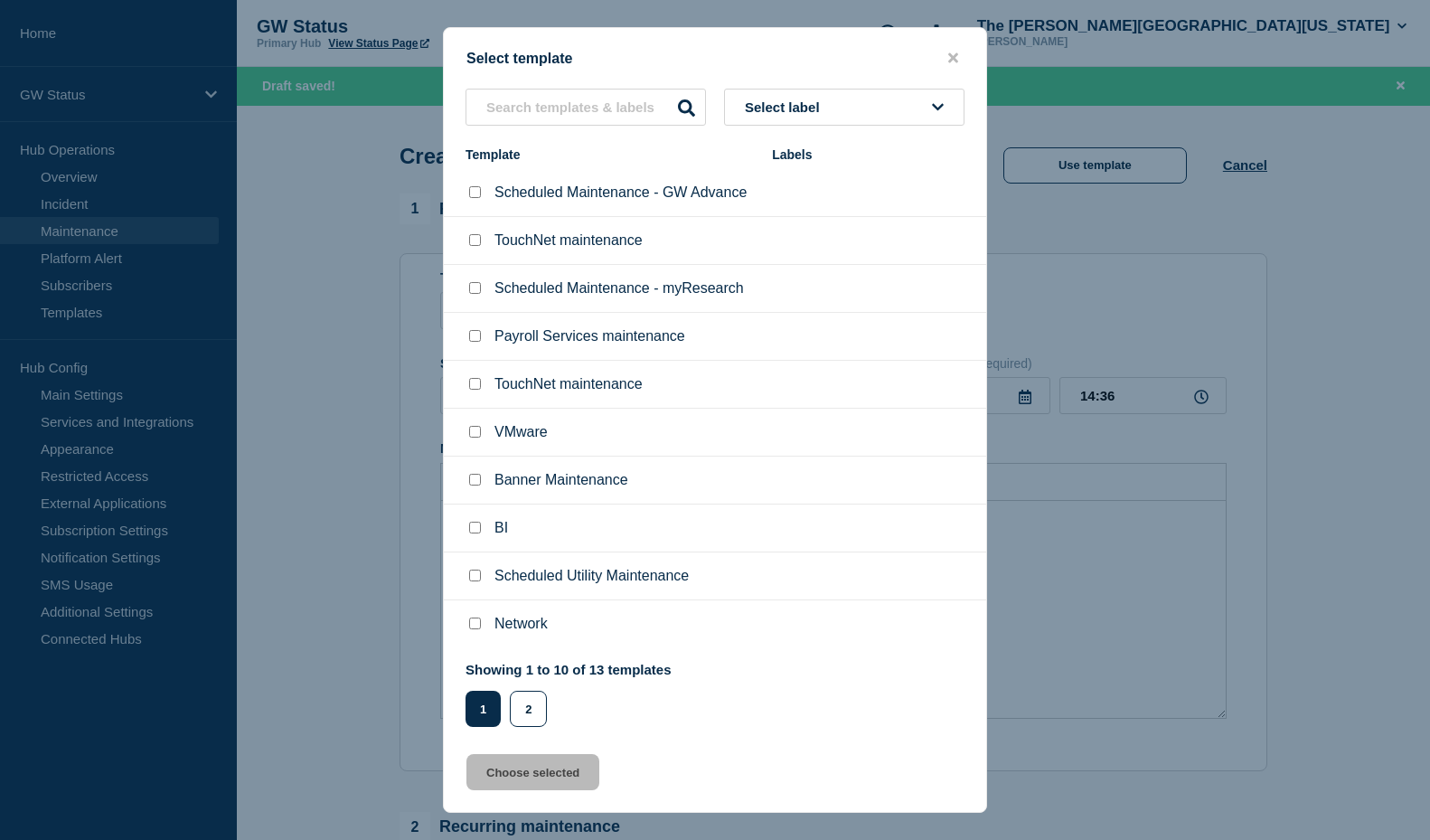
click at [477, 629] on input "Network checkbox" at bounding box center [475, 623] width 12 height 12
checkbox input "true"
click at [547, 788] on button "Choose selected" at bounding box center [533, 771] width 133 height 36
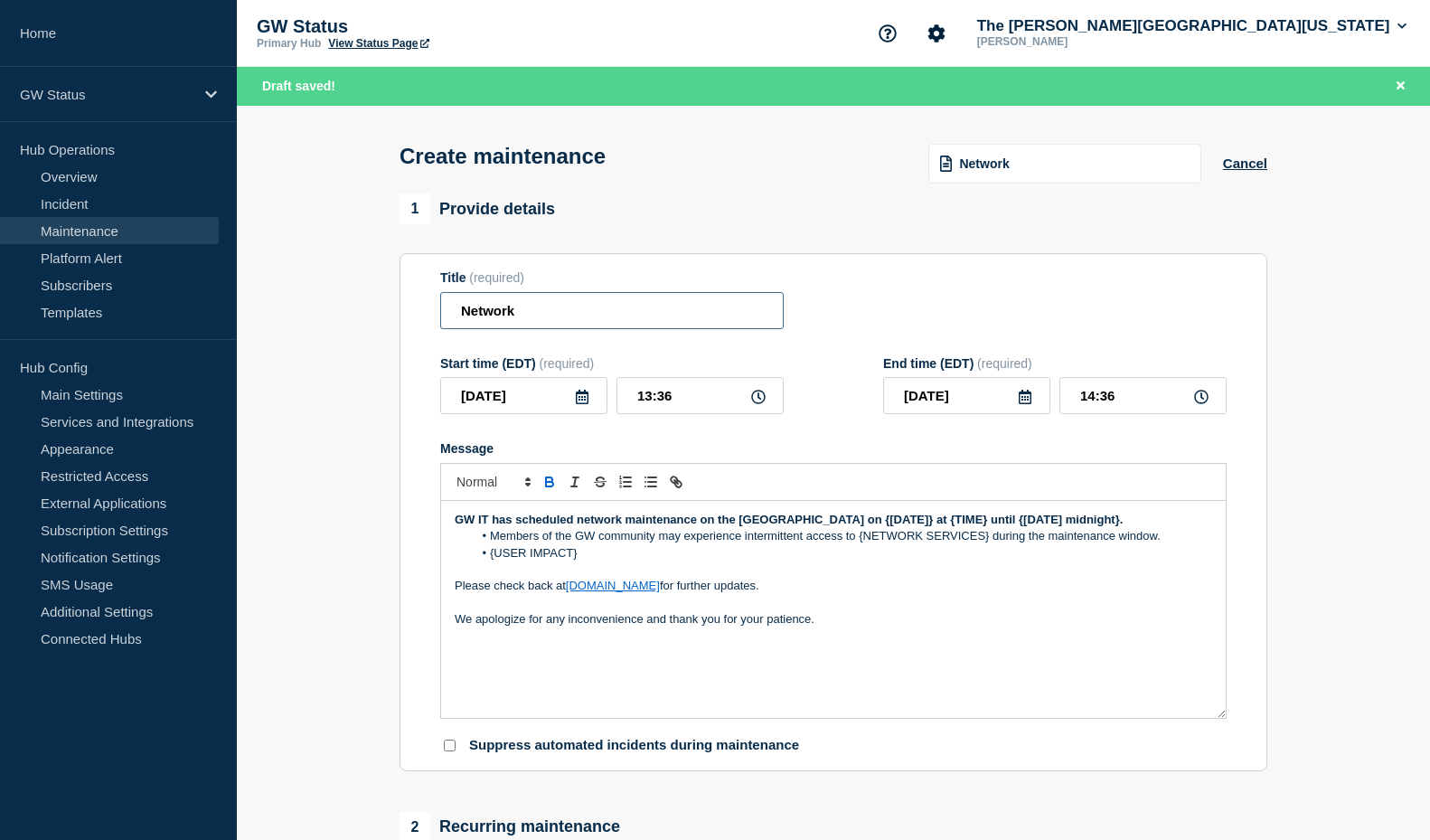
click at [449, 314] on input "Network" at bounding box center [612, 310] width 343 height 37
paste input "Maintenance - [GEOGRAPHIC_DATA]"
type input "Network Maintenance - [GEOGRAPHIC_DATA]"
click at [586, 401] on icon at bounding box center [582, 397] width 15 height 15
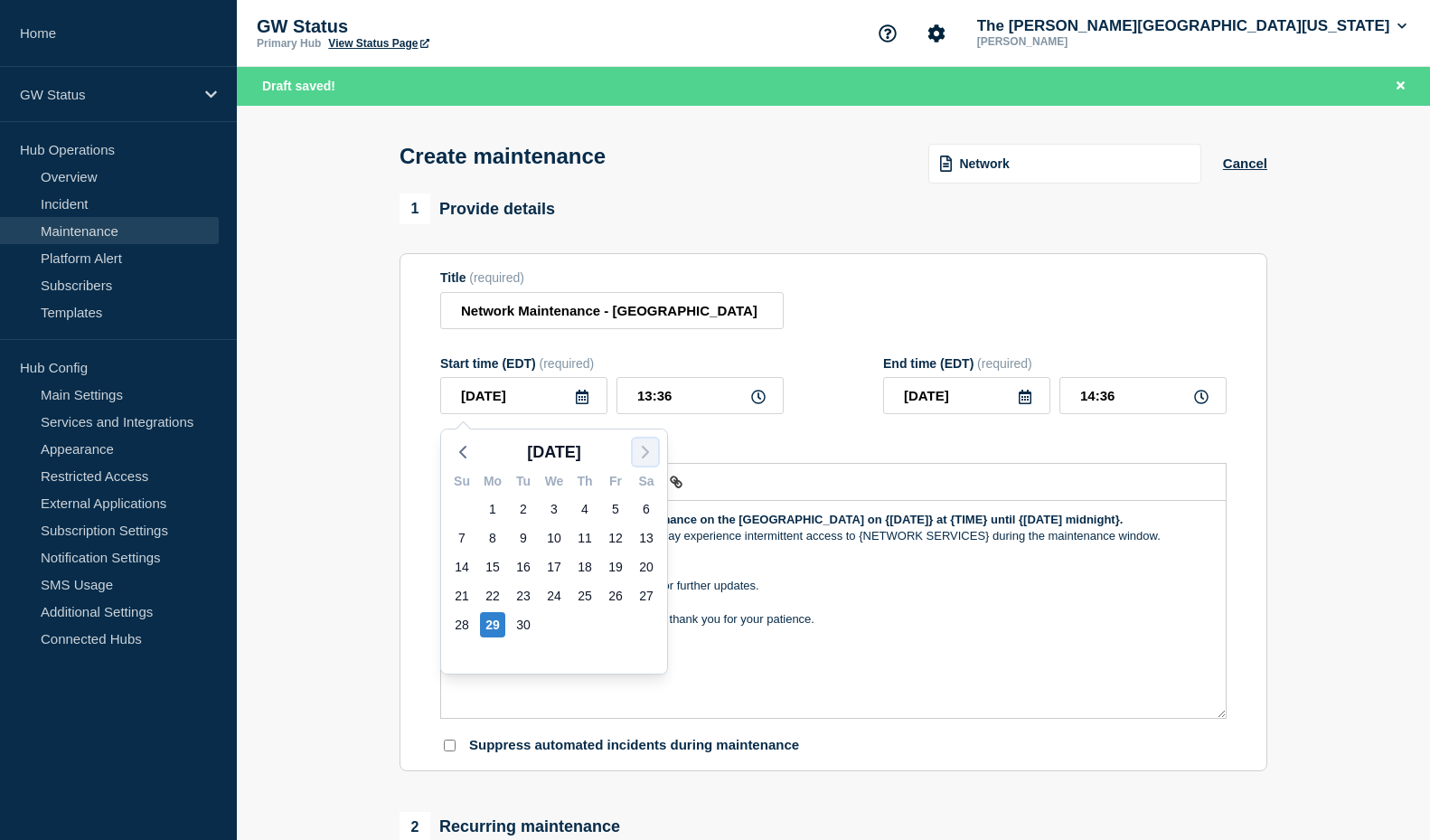
click at [647, 451] on polyline "button" at bounding box center [646, 451] width 6 height 11
click at [460, 537] on div "5" at bounding box center [462, 538] width 25 height 25
type input "[DATE]"
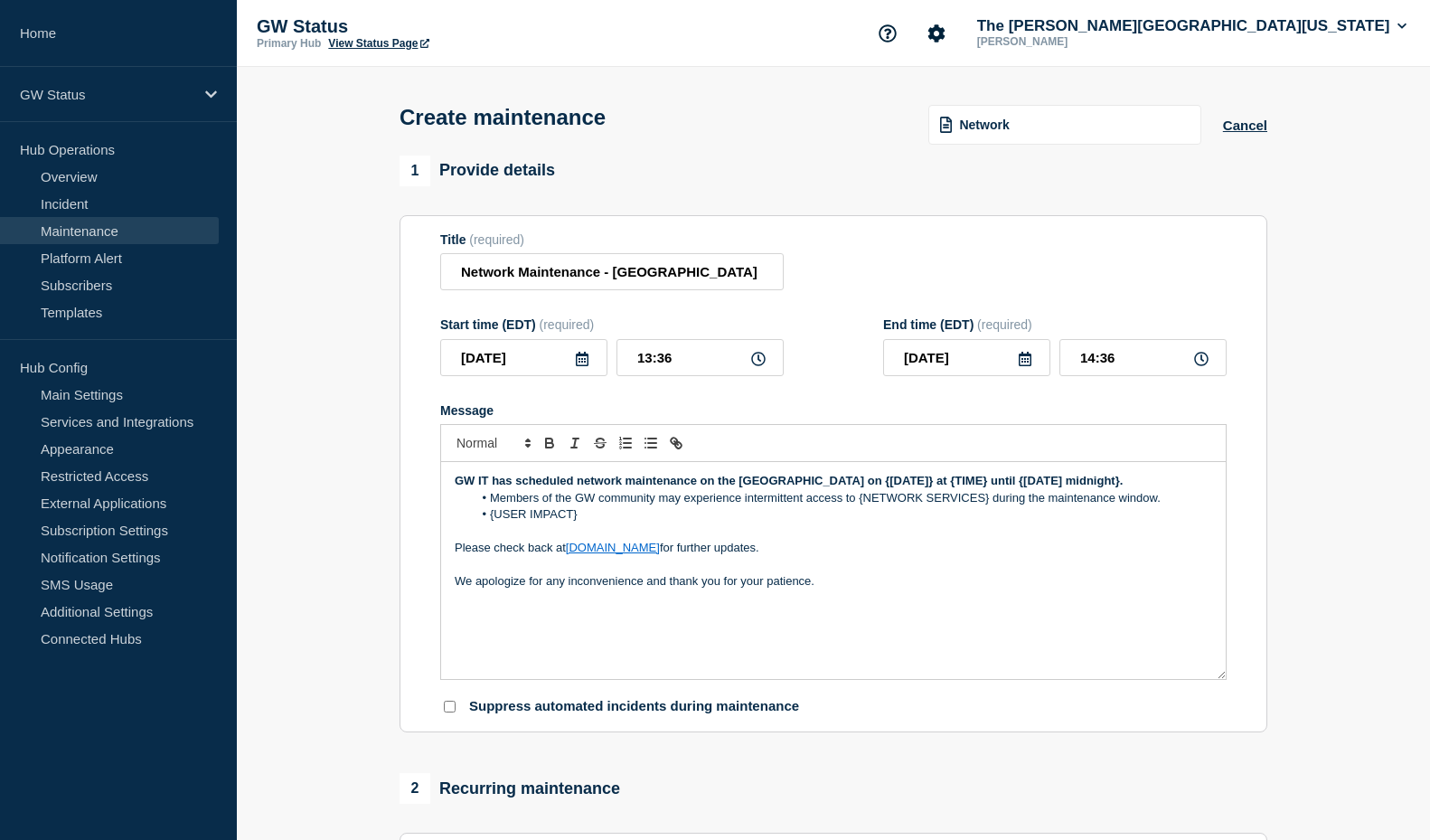
click at [1025, 358] on icon at bounding box center [1025, 359] width 15 height 15
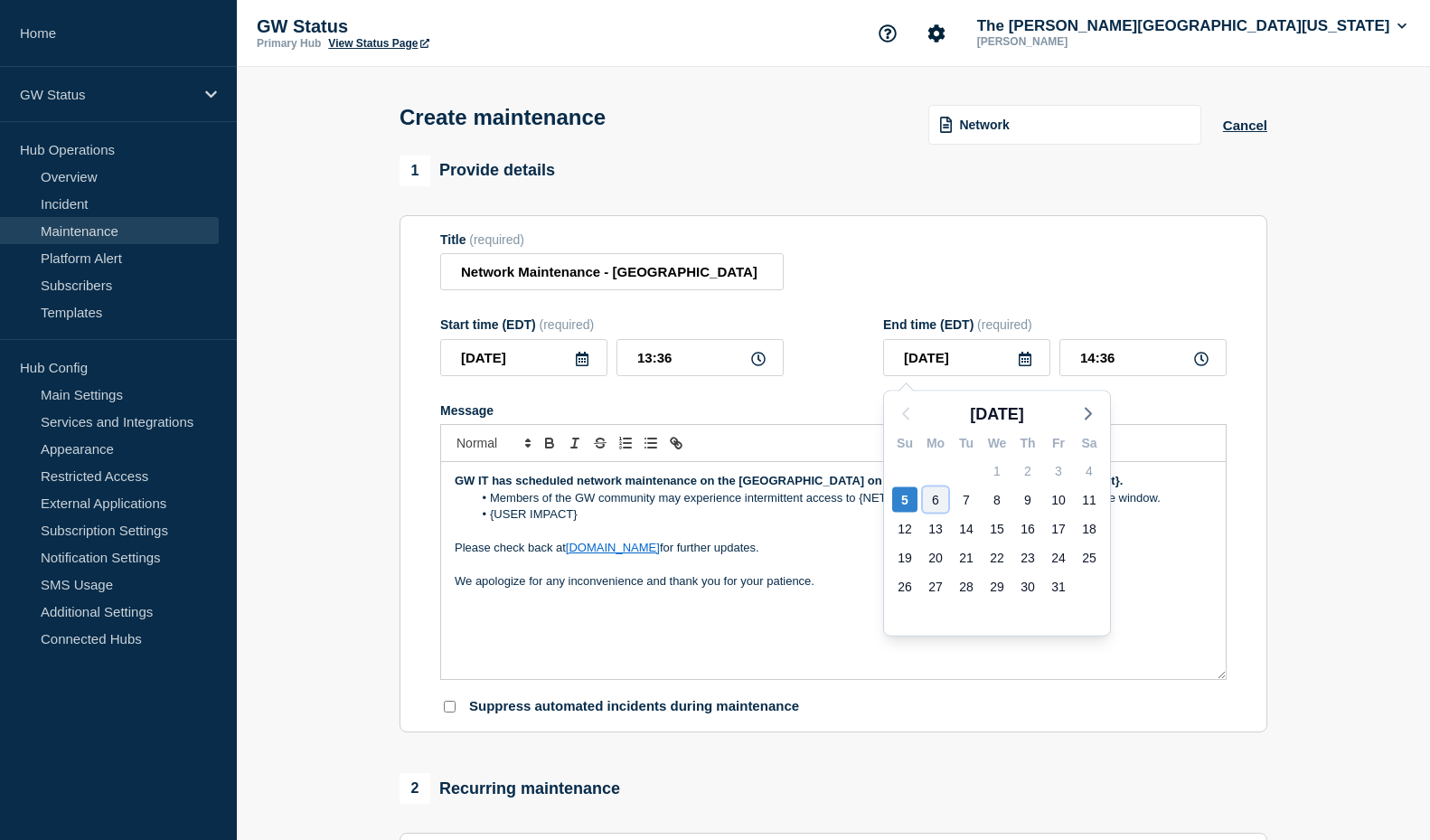
click at [938, 500] on div "6" at bounding box center [936, 500] width 25 height 25
type input "[DATE]"
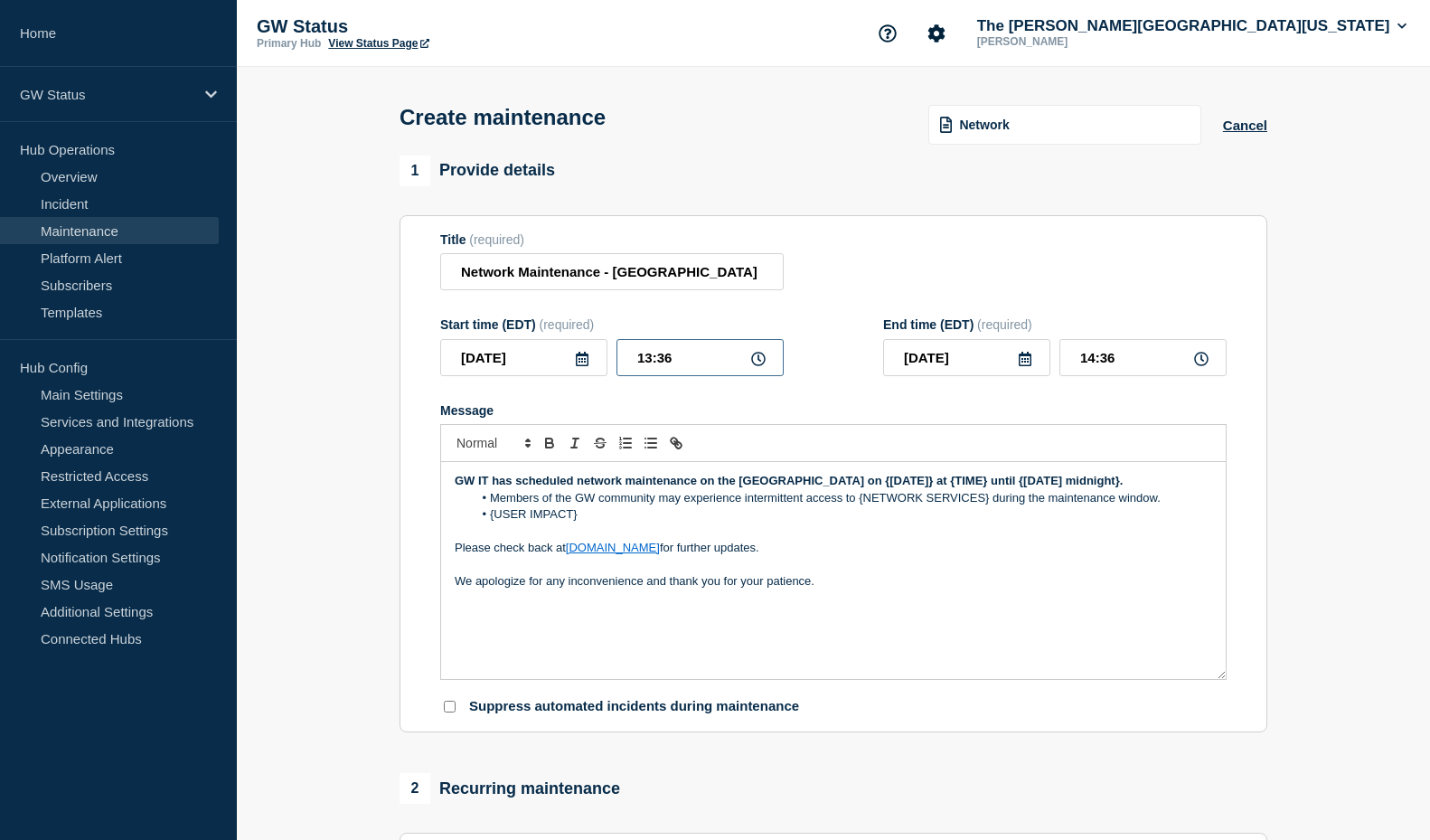
drag, startPoint x: 686, startPoint y: 359, endPoint x: 580, endPoint y: 351, distance: 106.3
click at [580, 351] on div "[DATE] 13:36" at bounding box center [612, 358] width 343 height 37
type input "21:00"
drag, startPoint x: 1137, startPoint y: 359, endPoint x: 1032, endPoint y: 356, distance: 105.0
click at [1032, 356] on div "[DATE] 22:00" at bounding box center [1055, 358] width 343 height 37
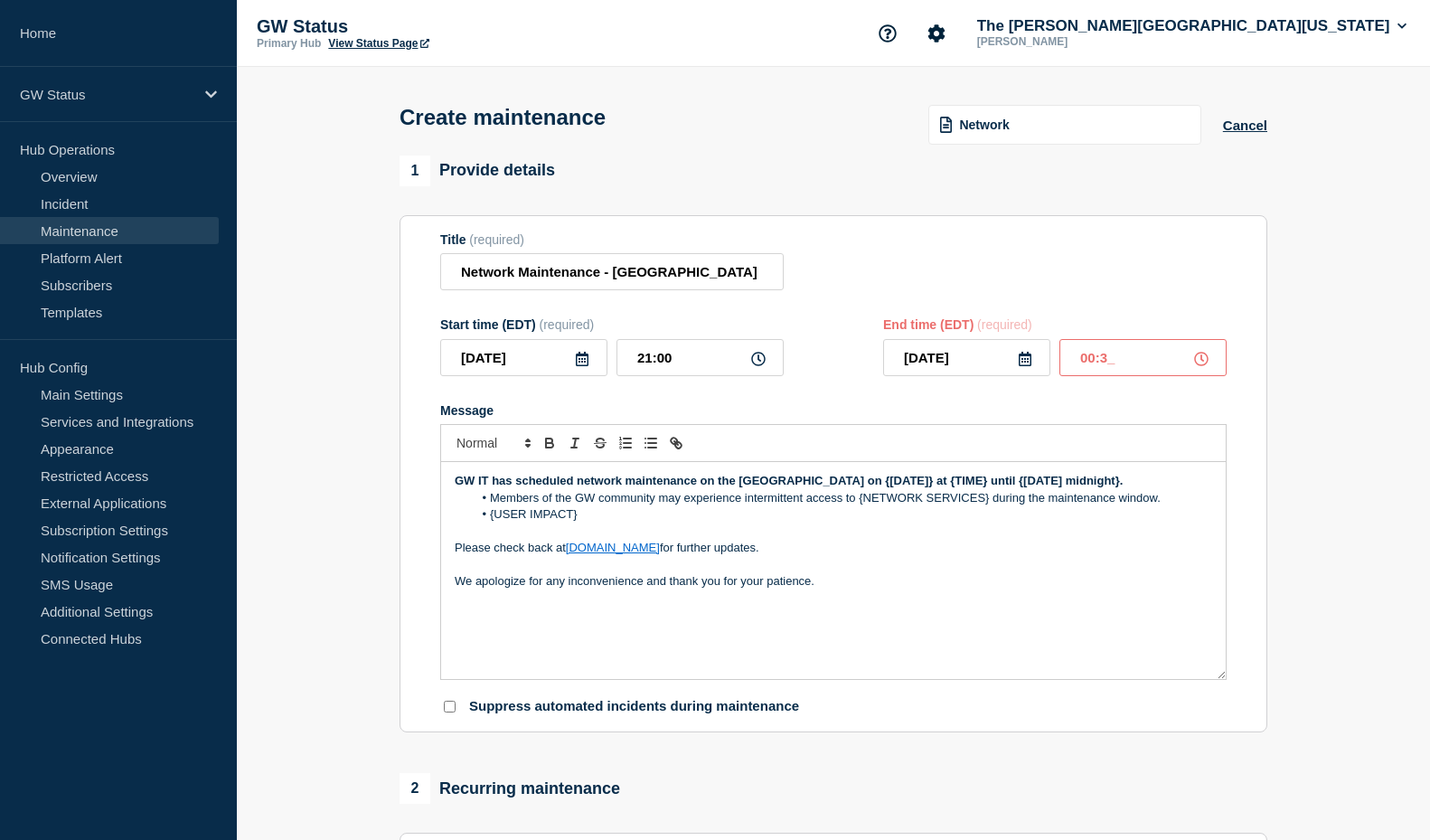
type input "00:30"
click at [1033, 417] on div "Message" at bounding box center [834, 410] width 787 height 15
drag, startPoint x: 516, startPoint y: 506, endPoint x: 445, endPoint y: 486, distance: 73.8
click at [445, 486] on div "GW IT has scheduled network maintenance on the [GEOGRAPHIC_DATA] on {[DATE]} at…" at bounding box center [834, 570] width 785 height 217
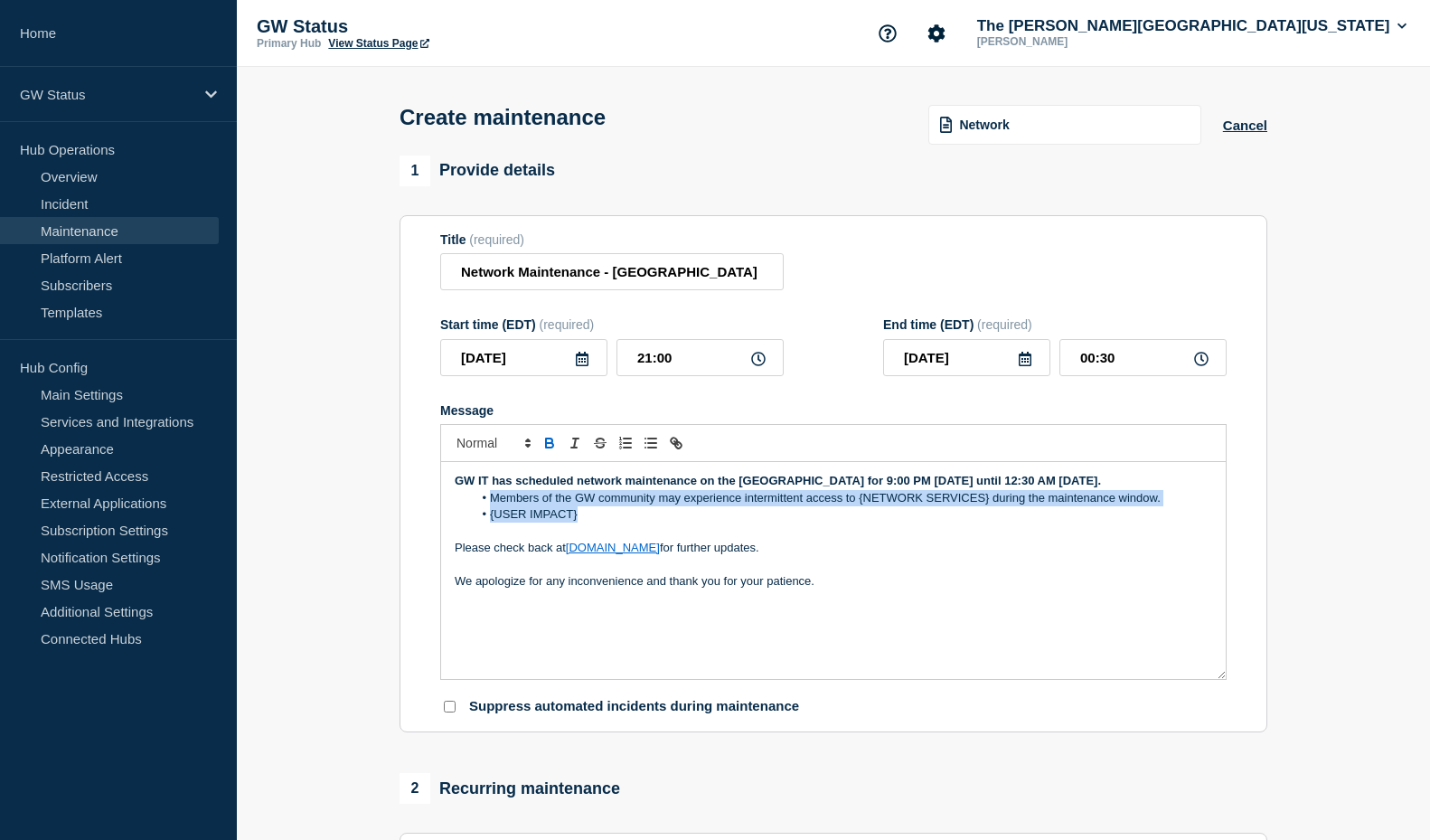
drag, startPoint x: 589, startPoint y: 532, endPoint x: 472, endPoint y: 521, distance: 117.5
click at [472, 521] on ol "Members of the GW community may experience intermittent access to {NETWORK SERV…" at bounding box center [834, 507] width 758 height 33
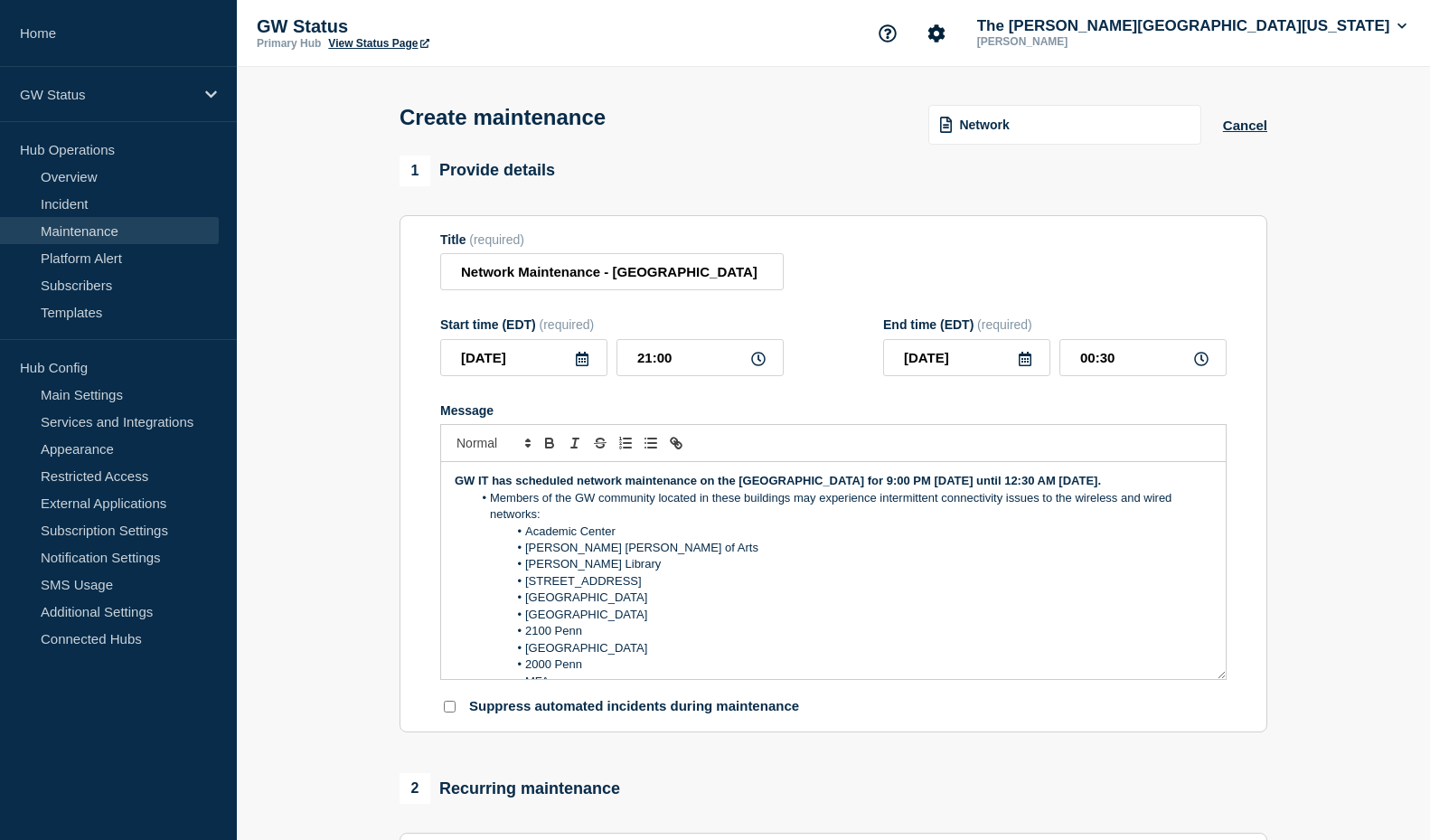
scroll to position [125, 0]
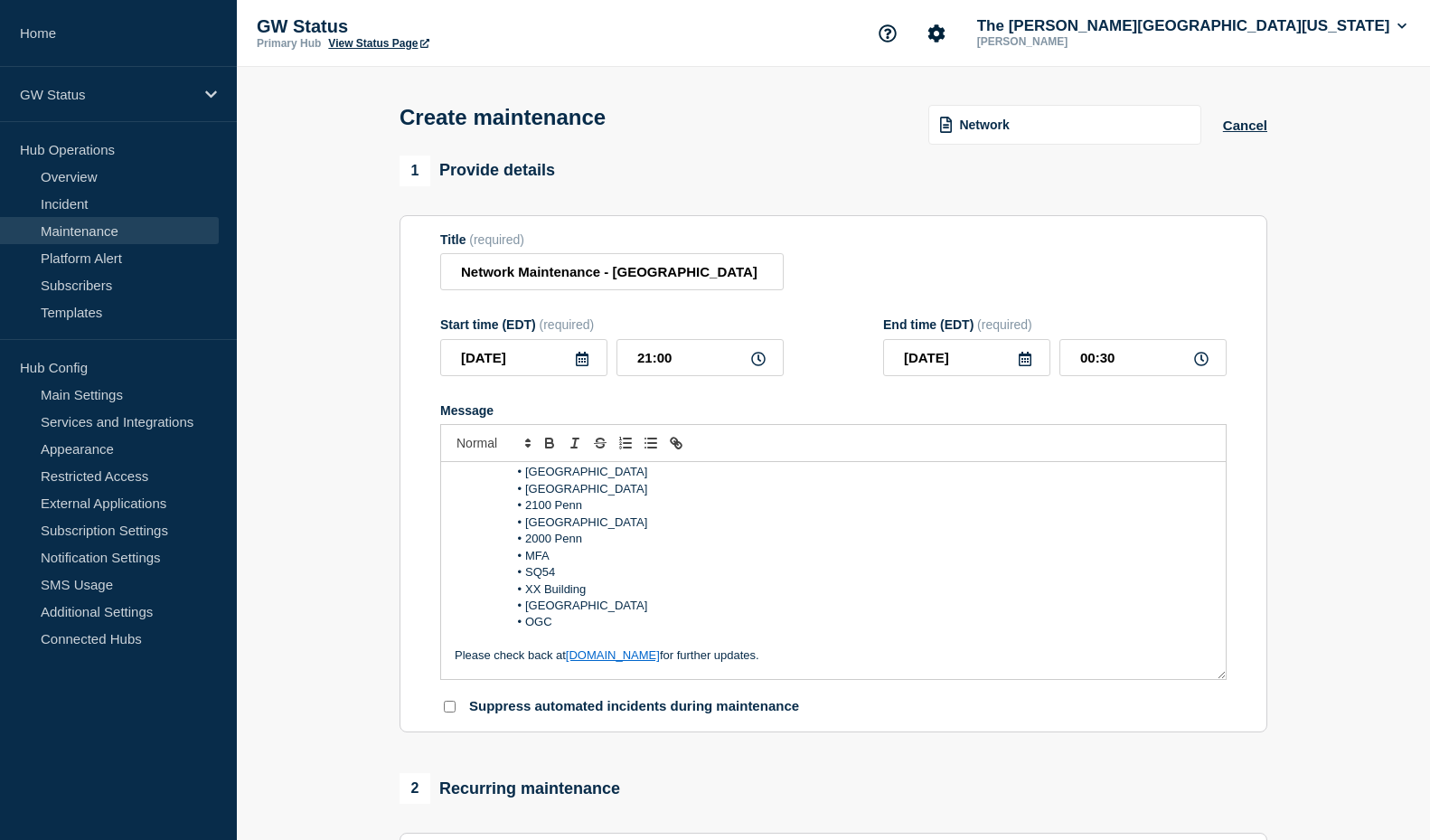
click at [569, 630] on li "OGC" at bounding box center [842, 621] width 740 height 17
click at [452, 673] on div "GW IT has scheduled network maintenance on the [GEOGRAPHIC_DATA] for 9:00 PM [D…" at bounding box center [834, 570] width 785 height 217
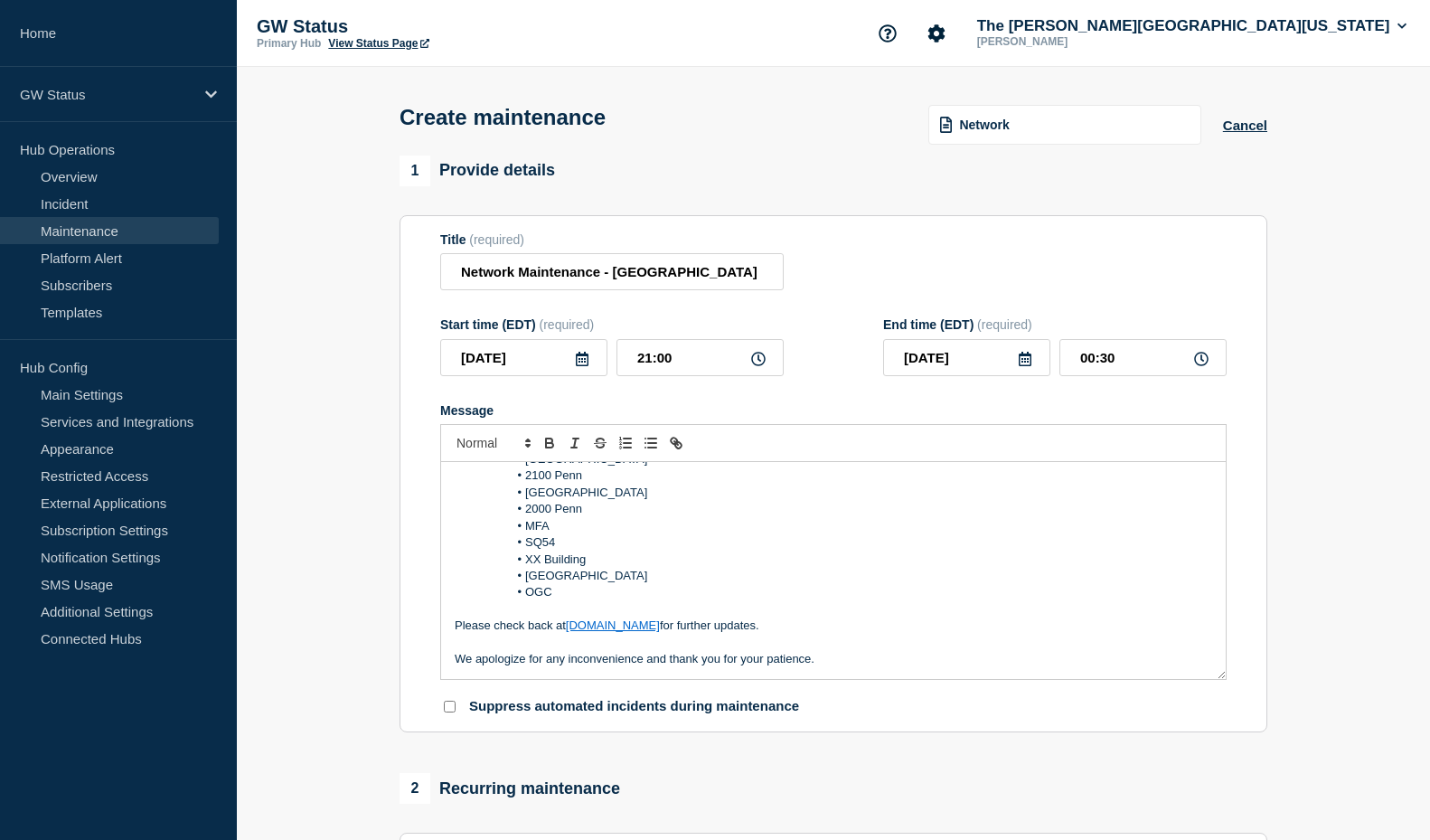
scroll to position [172, 0]
click at [649, 442] on line "Toggle bulleted list" at bounding box center [652, 442] width 8 height 0
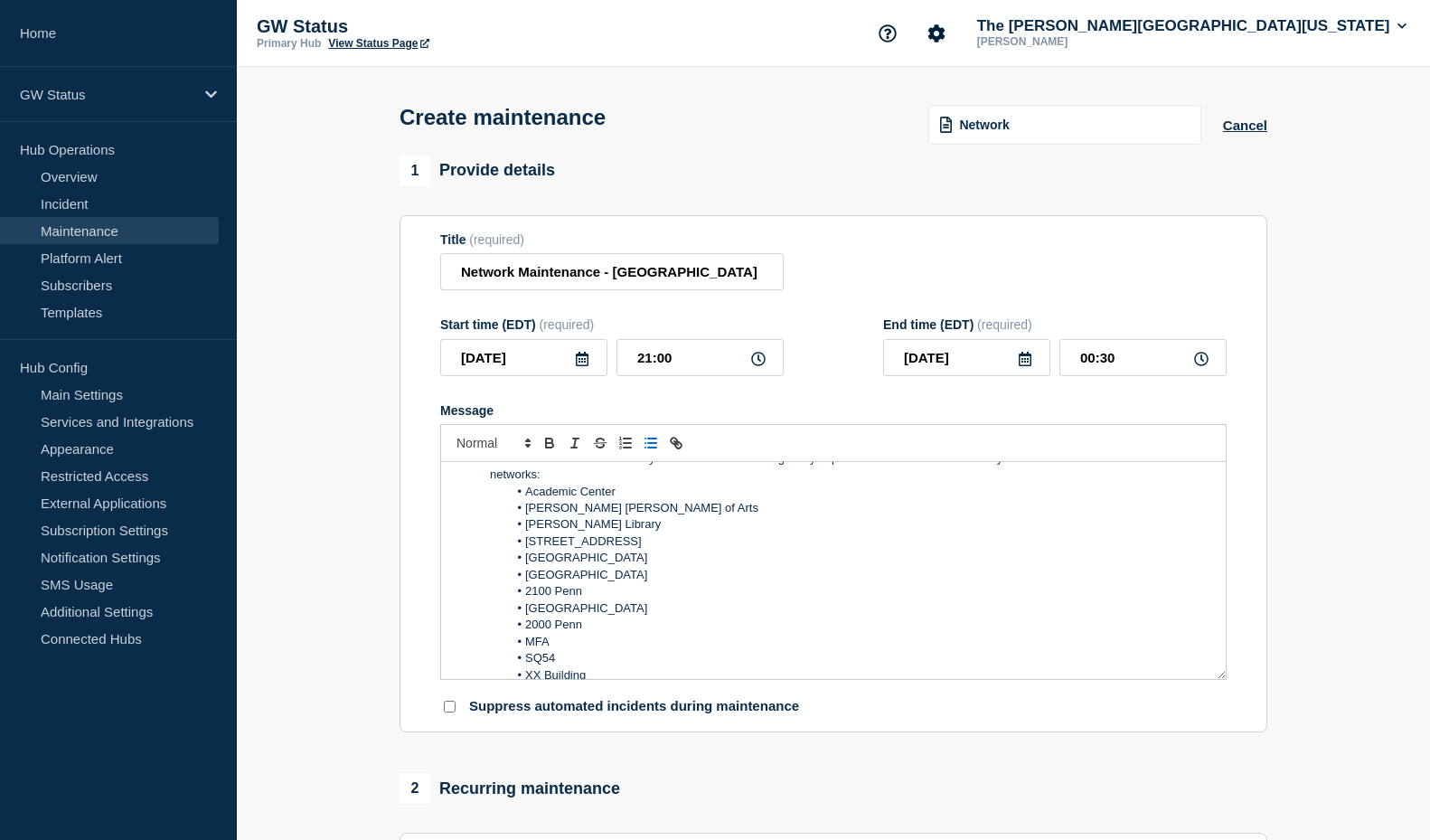
scroll to position [0, 0]
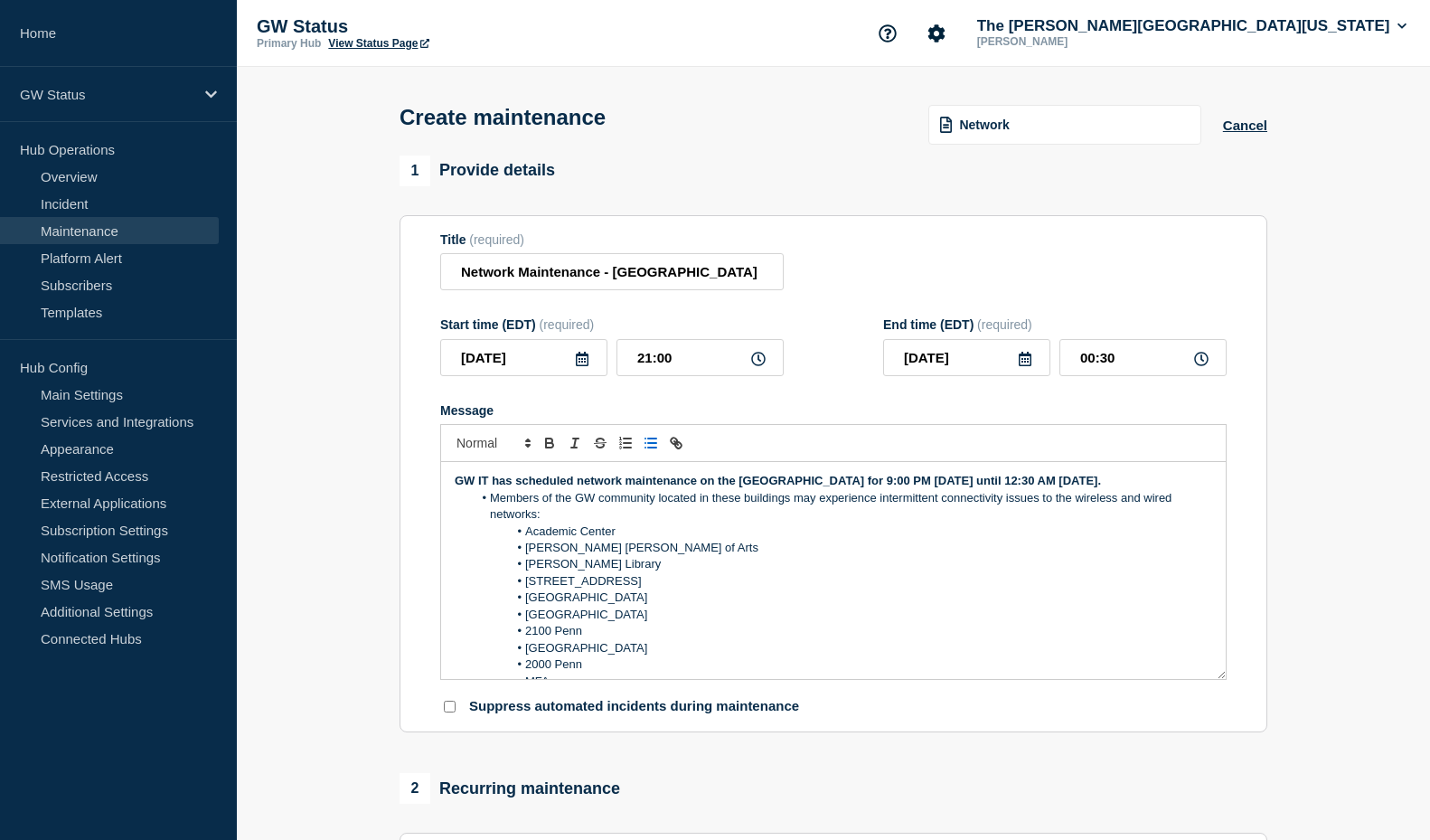
click at [578, 589] on li "[STREET_ADDRESS]" at bounding box center [842, 580] width 740 height 17
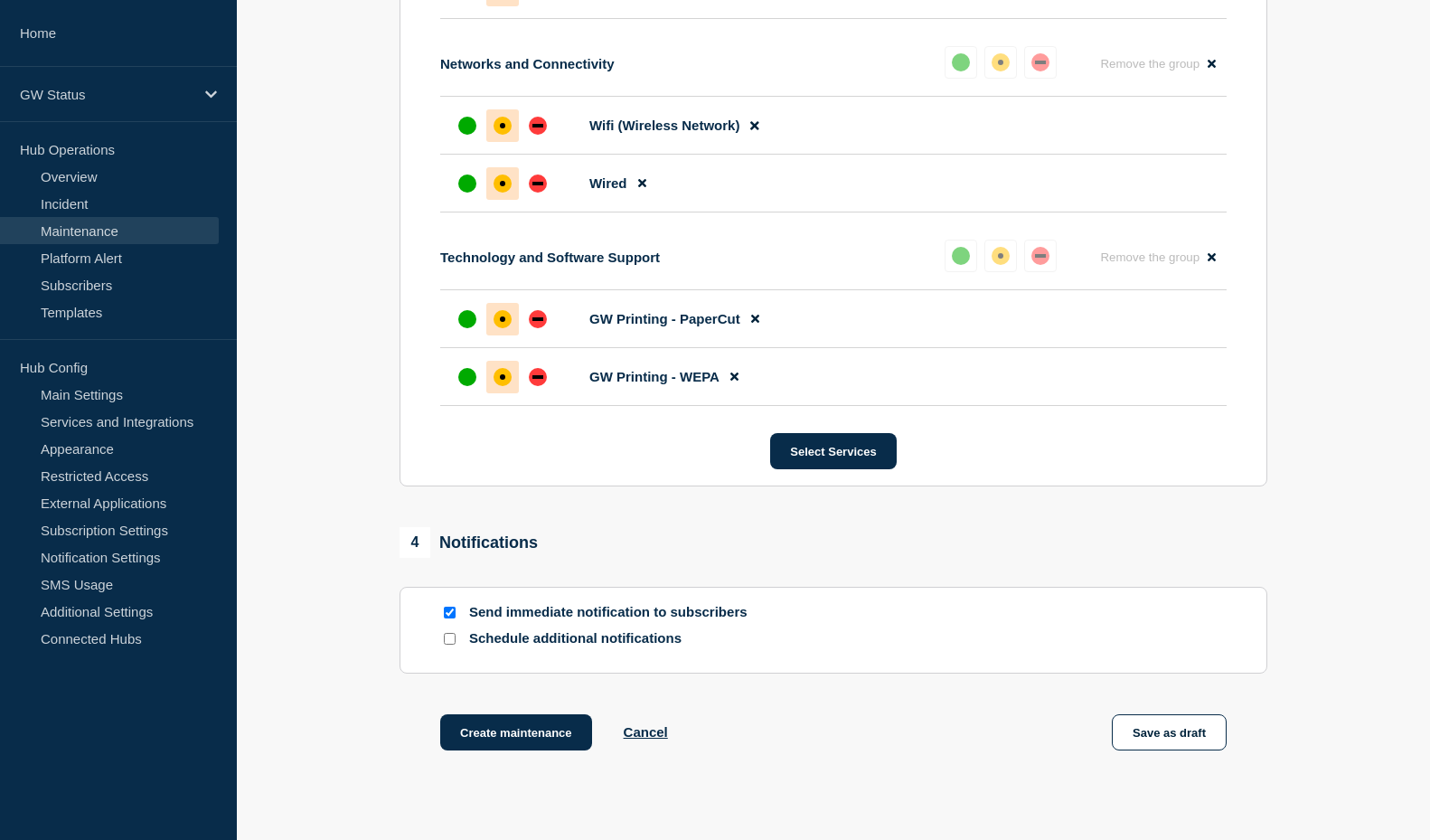
scroll to position [1355, 0]
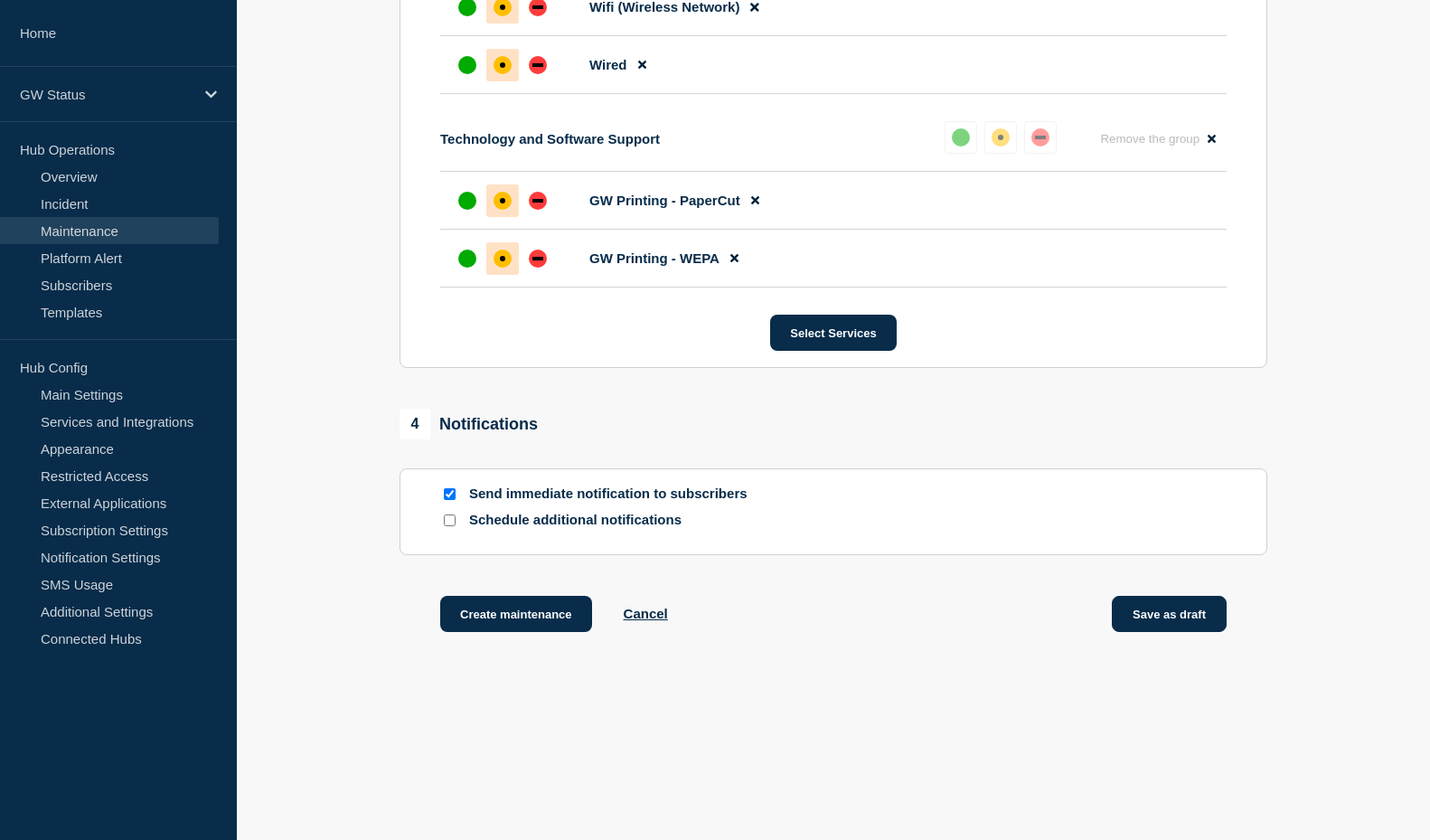
click at [1163, 618] on button "Save as draft" at bounding box center [1169, 613] width 115 height 36
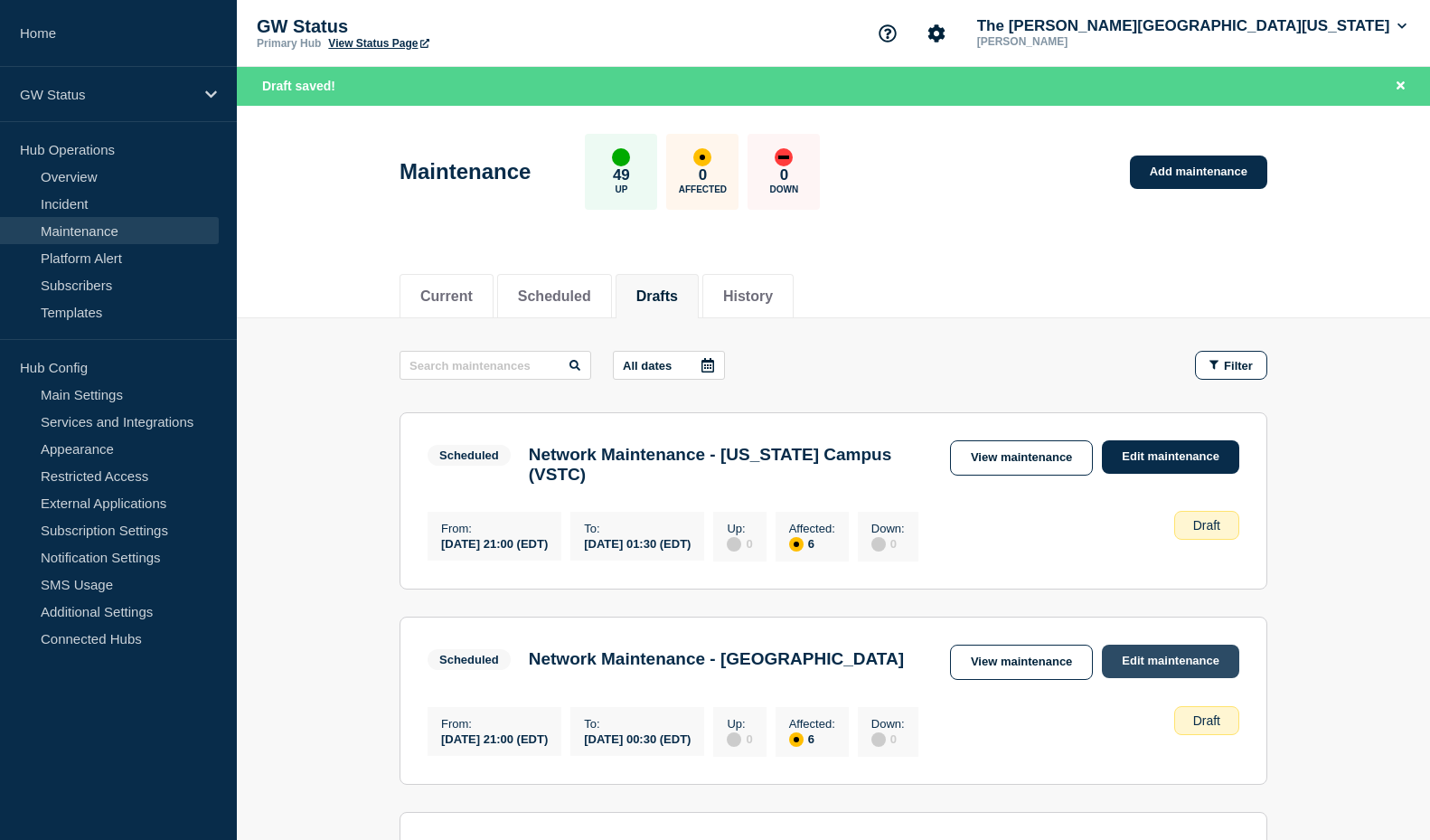
click at [1168, 673] on link "Edit maintenance" at bounding box center [1170, 661] width 137 height 33
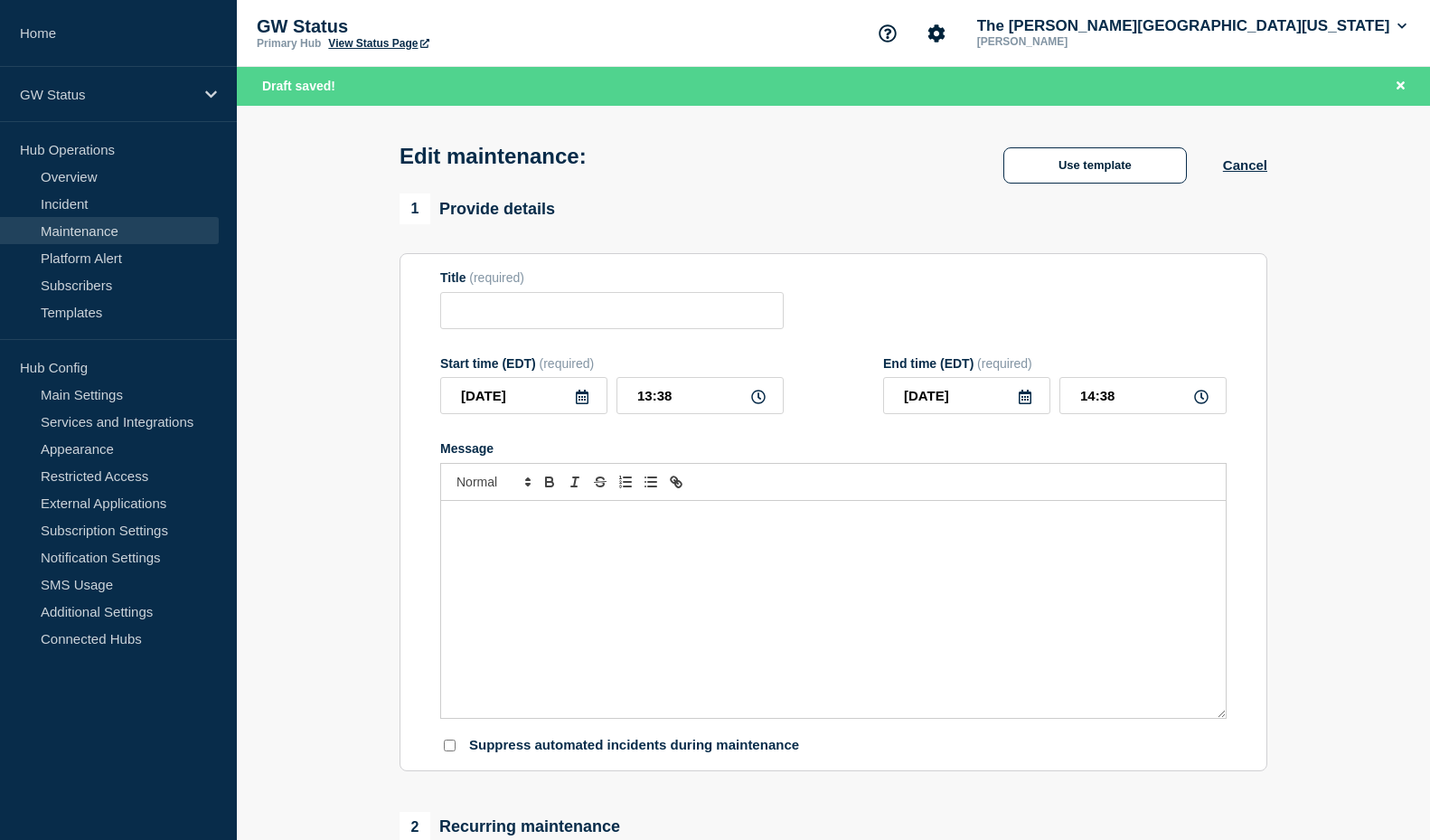
type input "Network Maintenance - [GEOGRAPHIC_DATA]"
type input "[DATE]"
type input "21:00"
type input "[DATE]"
type input "00:30"
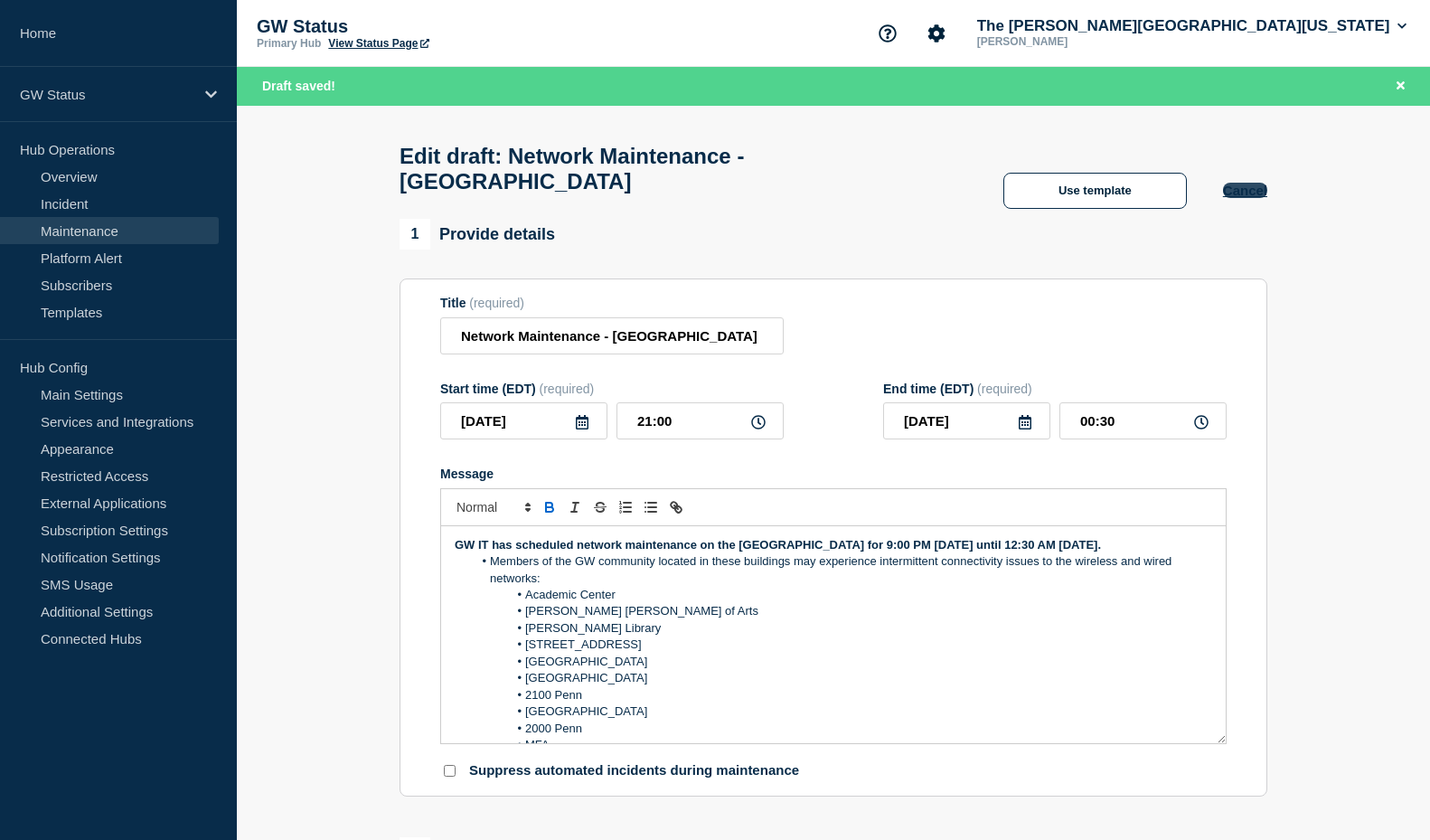
click at [1256, 198] on button "Cancel" at bounding box center [1246, 191] width 45 height 16
